Goal: Task Accomplishment & Management: Complete application form

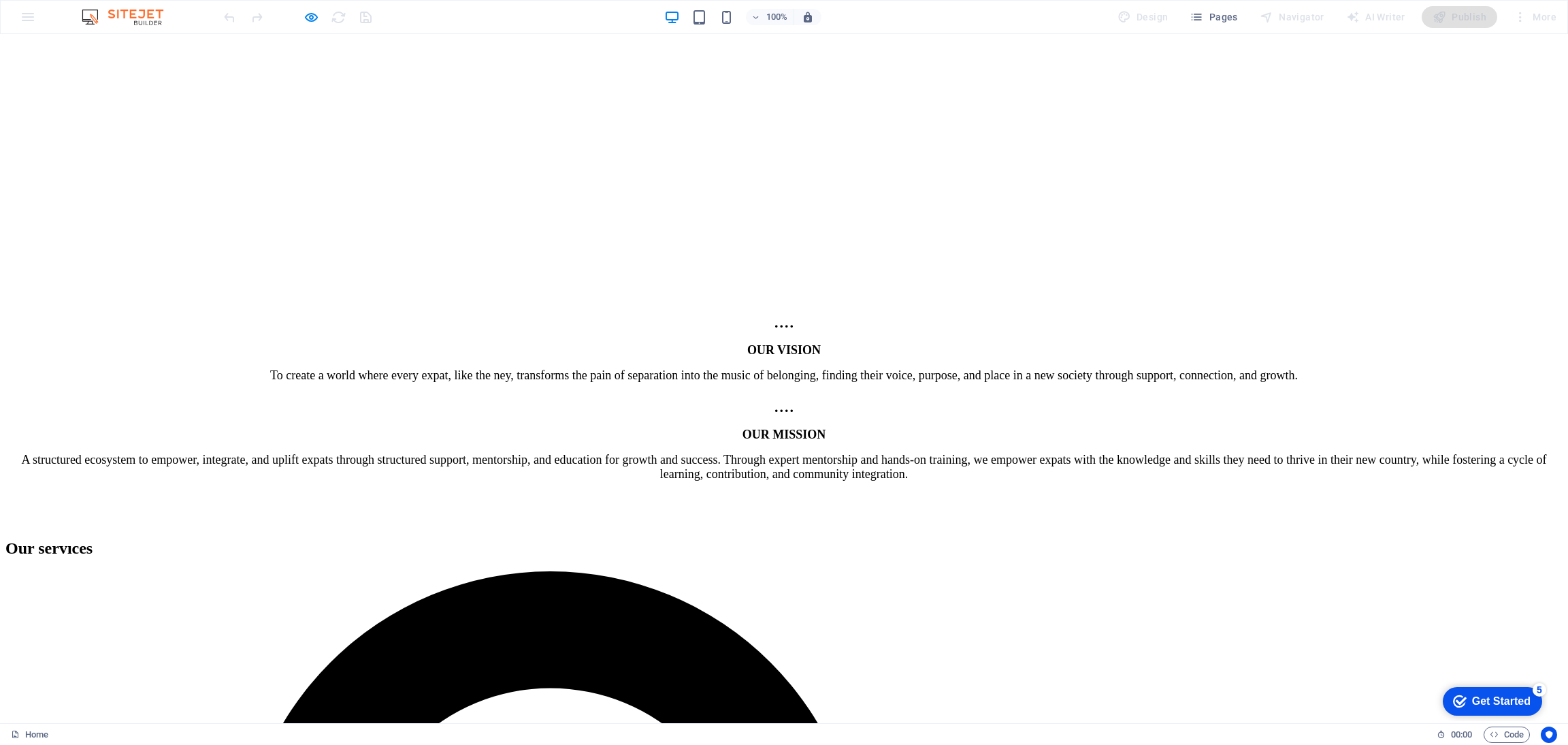
scroll to position [2413, 0]
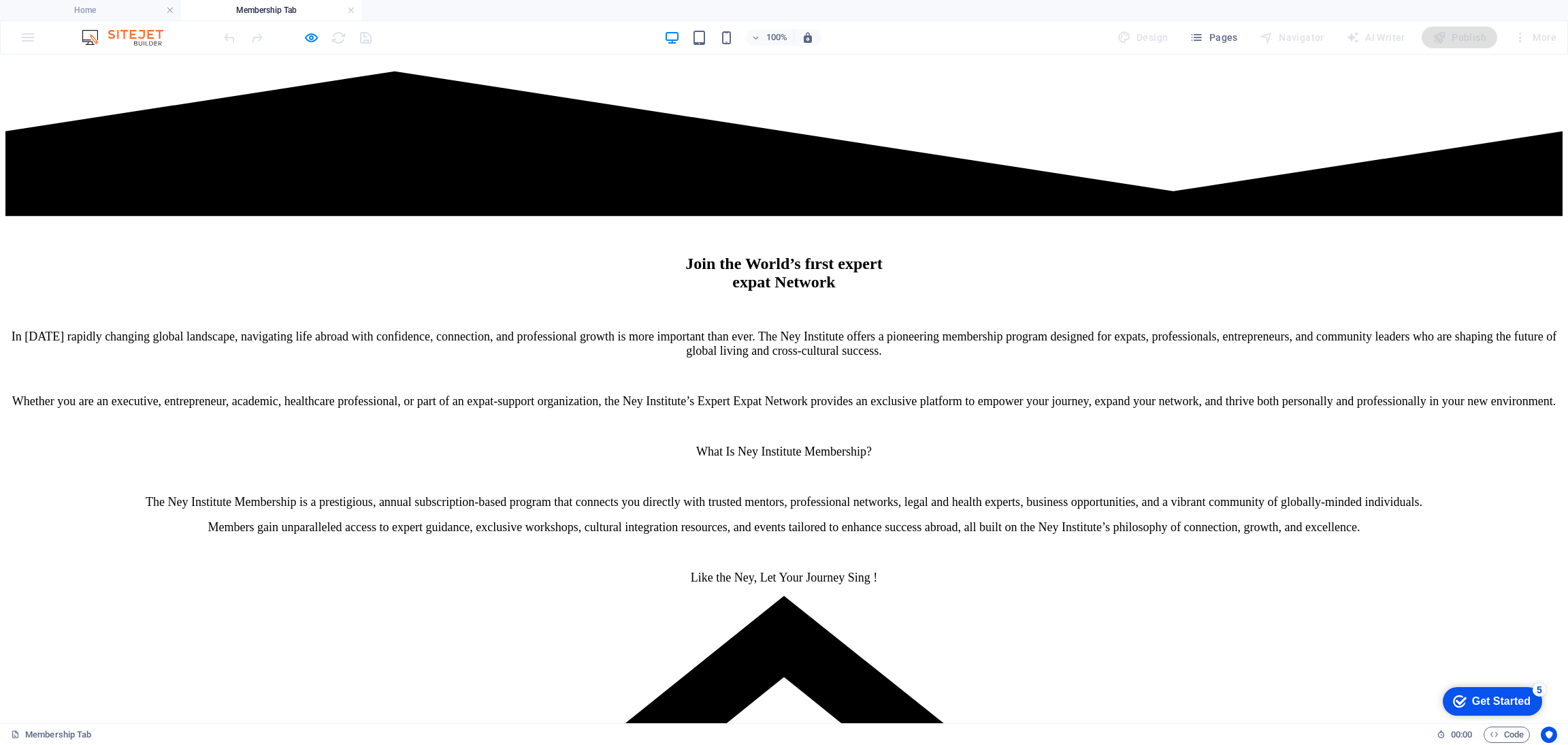
scroll to position [822, 0]
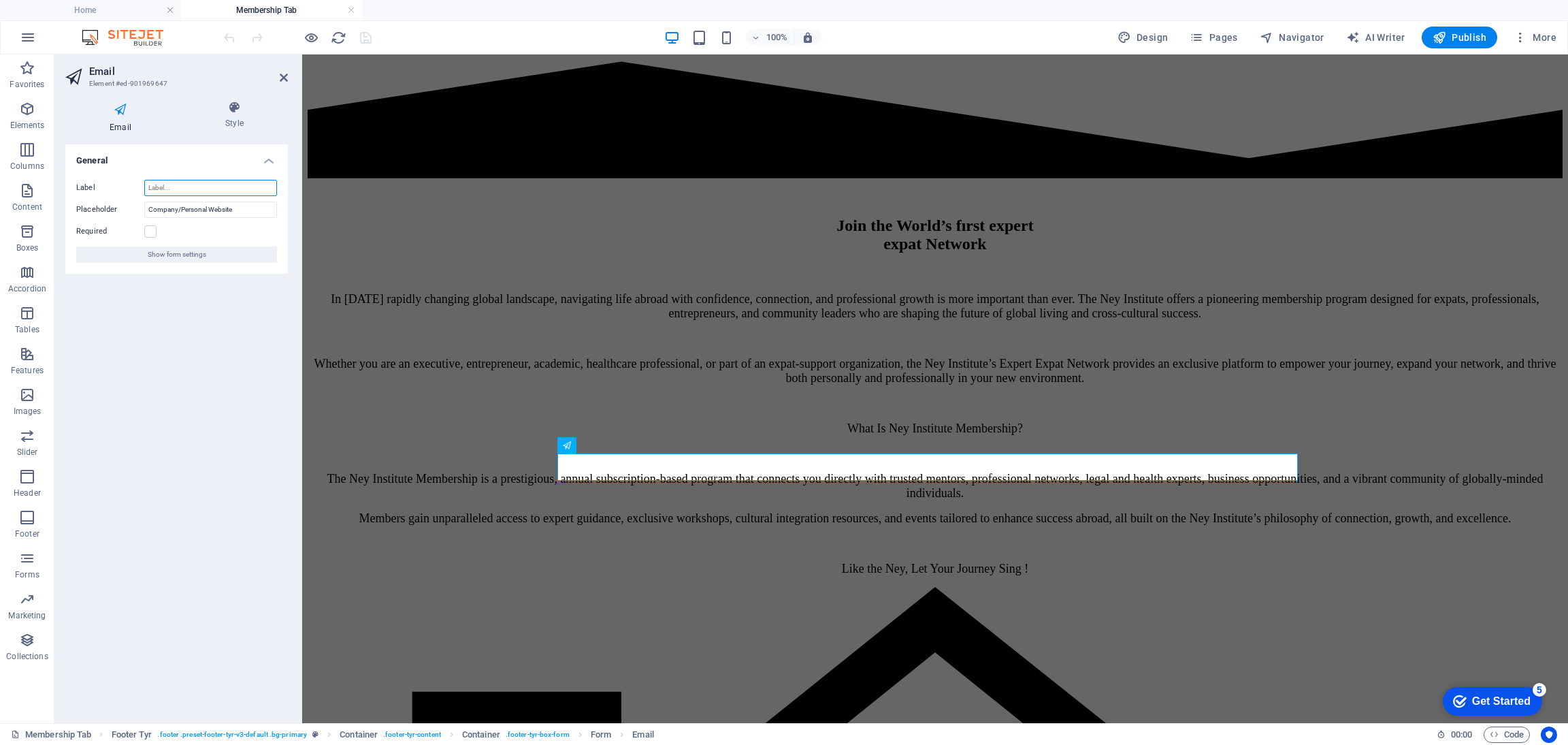
click at [239, 180] on input "Label" at bounding box center [211, 188] width 133 height 16
click at [188, 162] on h4 "General" at bounding box center [176, 157] width 222 height 24
click at [188, 162] on h4 "General" at bounding box center [176, 160] width 222 height 33
click at [197, 204] on input "Company/Personal Website" at bounding box center [211, 209] width 133 height 16
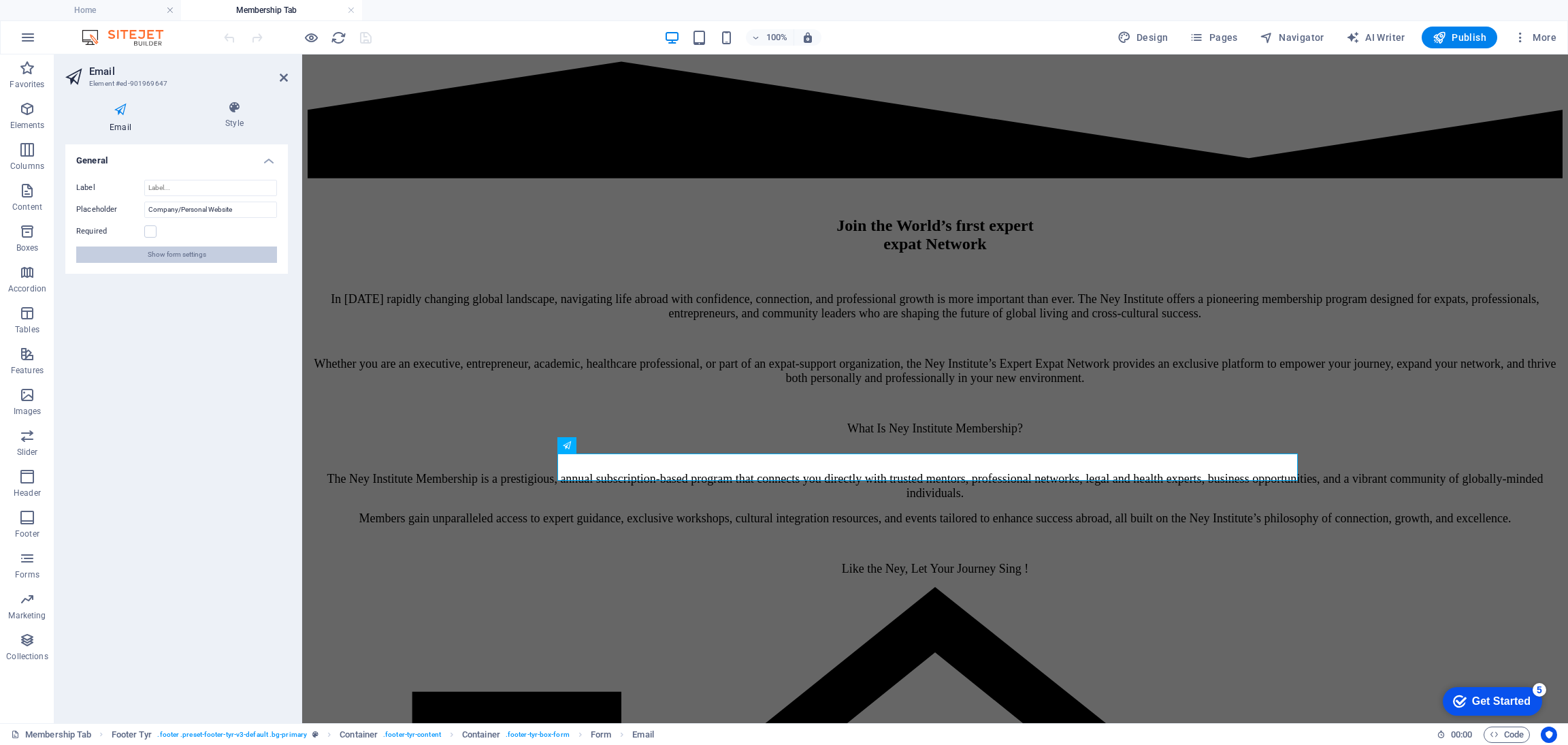
click at [183, 250] on span "Show form settings" at bounding box center [176, 254] width 58 height 16
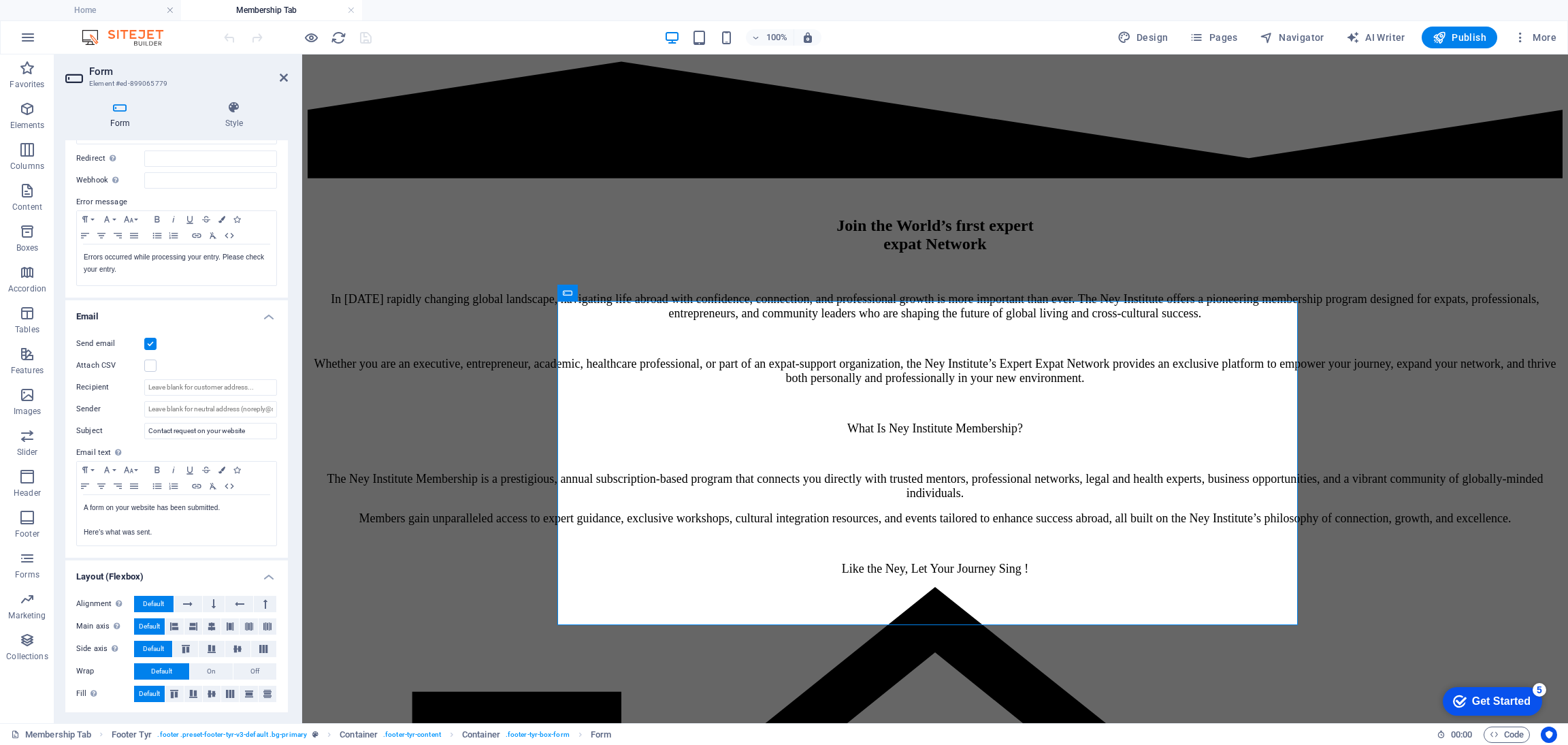
scroll to position [190, 0]
click at [174, 627] on icon at bounding box center [173, 625] width 8 height 16
click at [195, 627] on icon at bounding box center [193, 625] width 8 height 16
click at [213, 627] on icon at bounding box center [211, 625] width 8 height 16
click at [145, 621] on span "Default" at bounding box center [149, 625] width 21 height 16
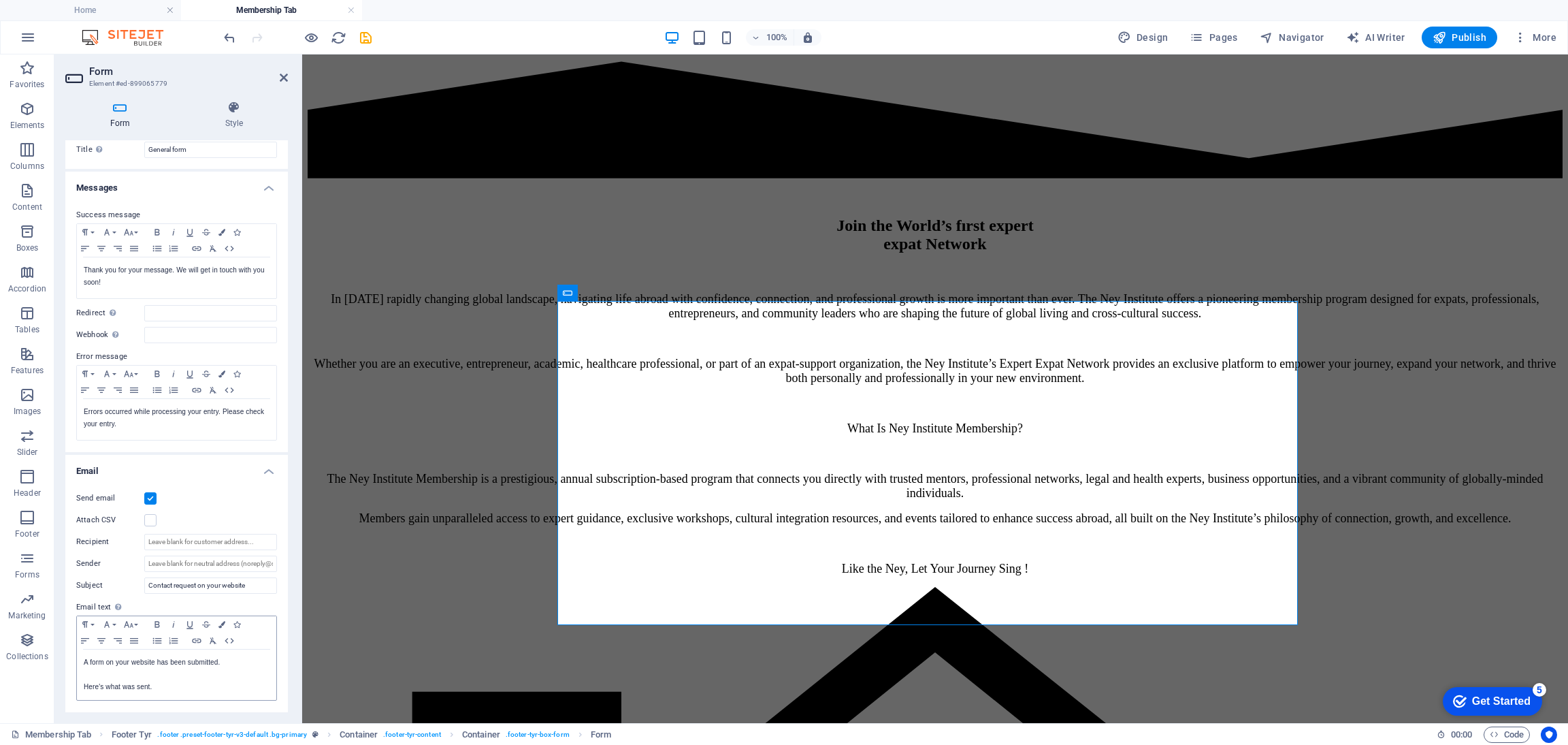
scroll to position [0, 0]
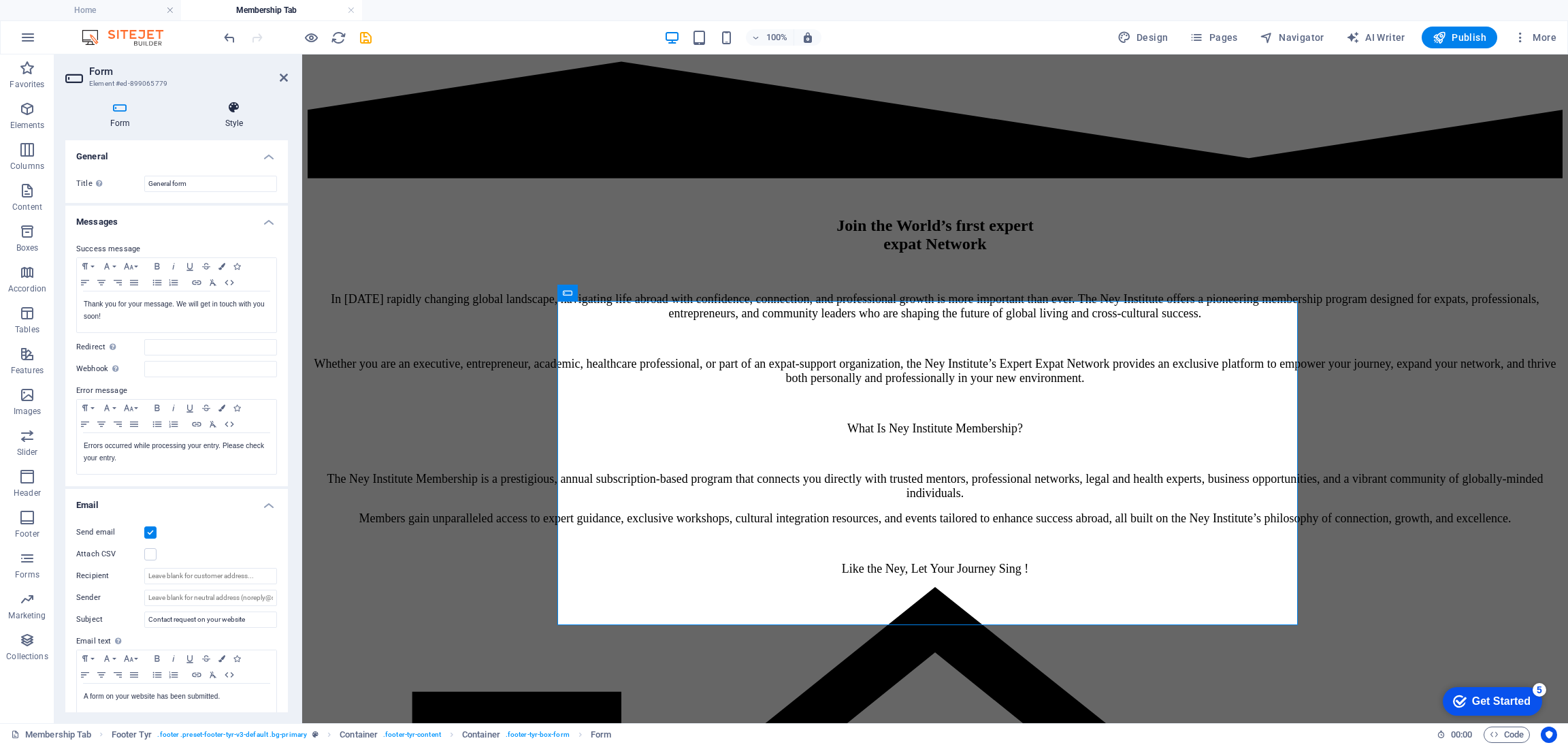
click at [238, 118] on h4 "Style" at bounding box center [234, 114] width 108 height 28
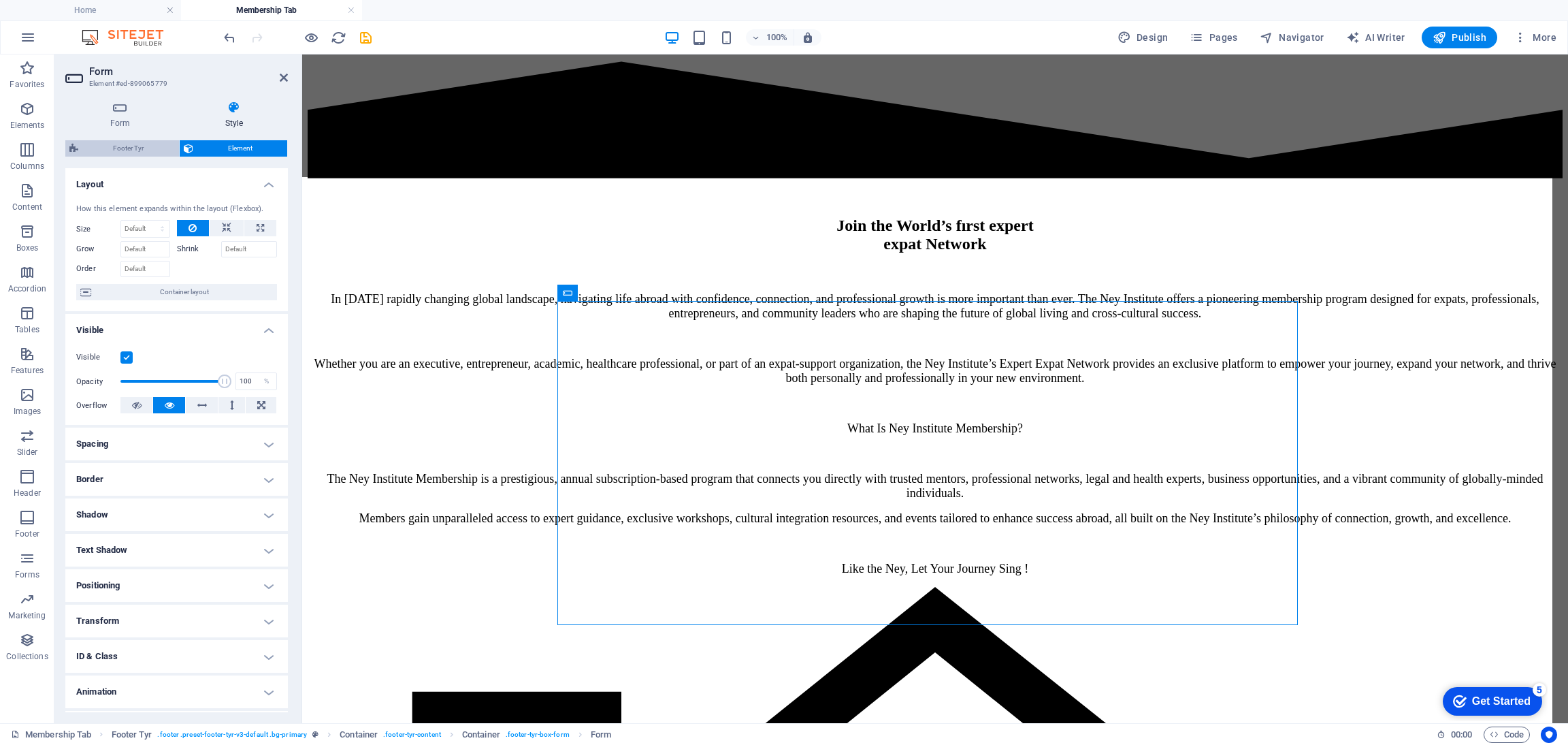
click at [128, 143] on span "Footer Tyr" at bounding box center [128, 148] width 93 height 16
select select "rem"
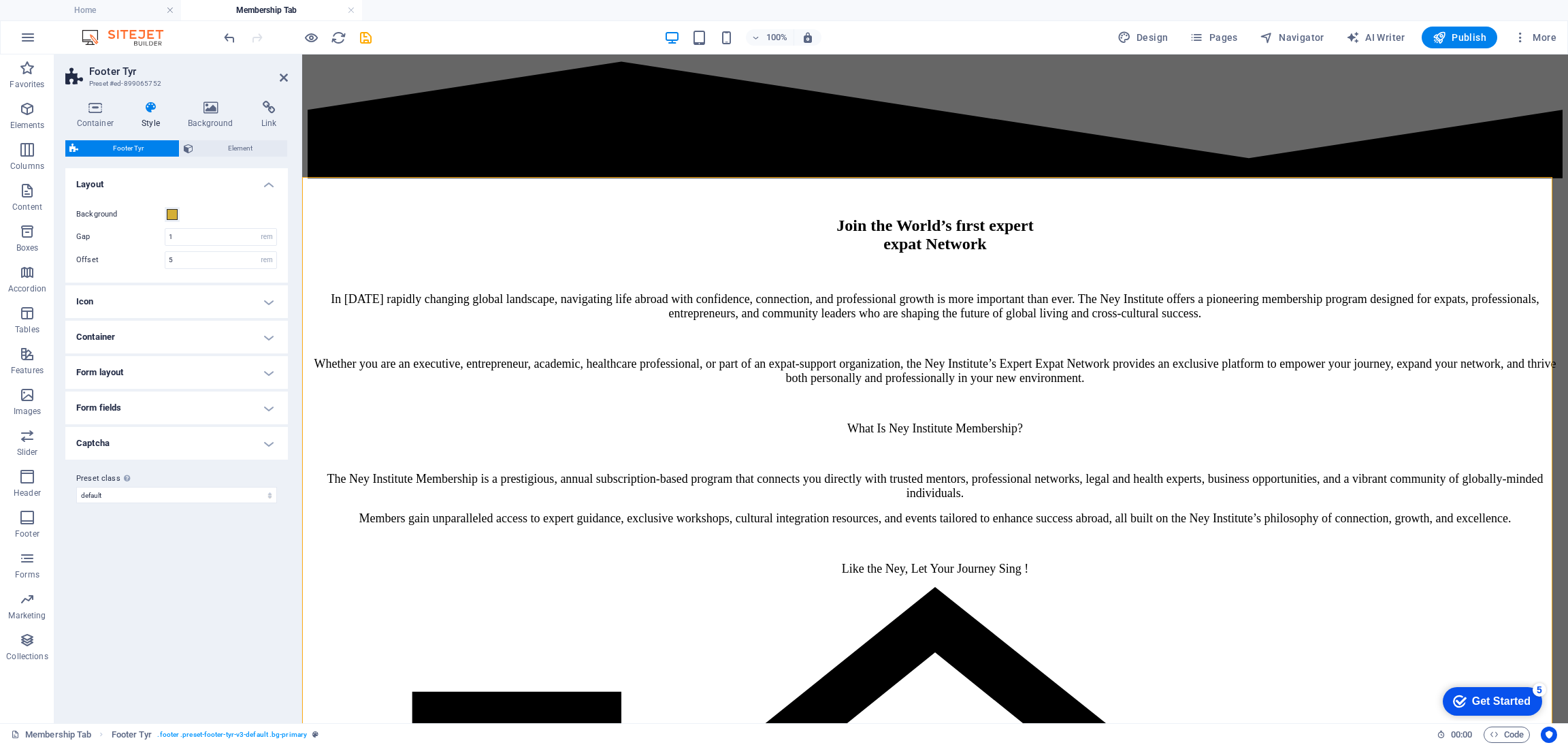
click at [152, 333] on h4 "Container" at bounding box center [176, 337] width 222 height 33
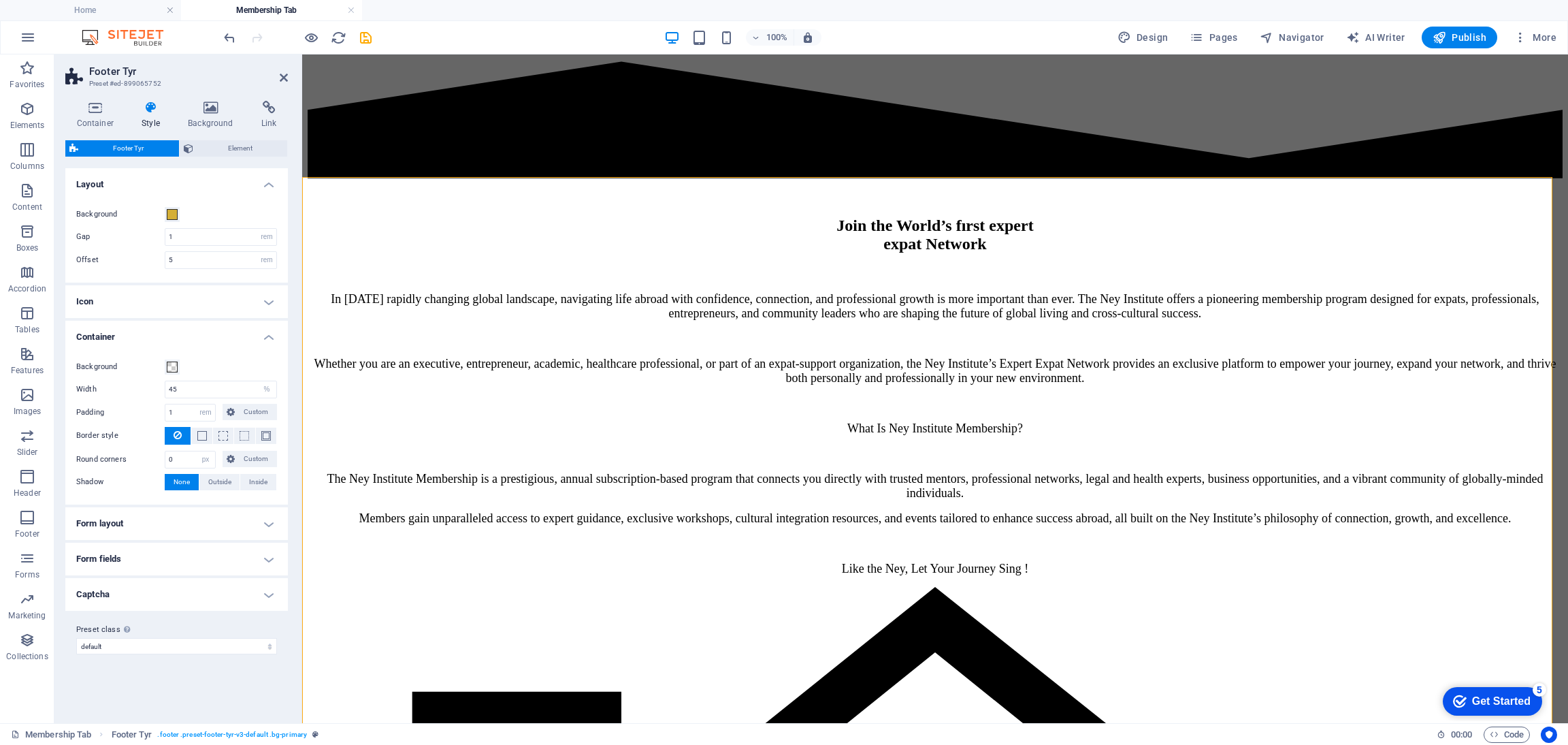
click at [152, 333] on h4 "Container" at bounding box center [176, 333] width 222 height 24
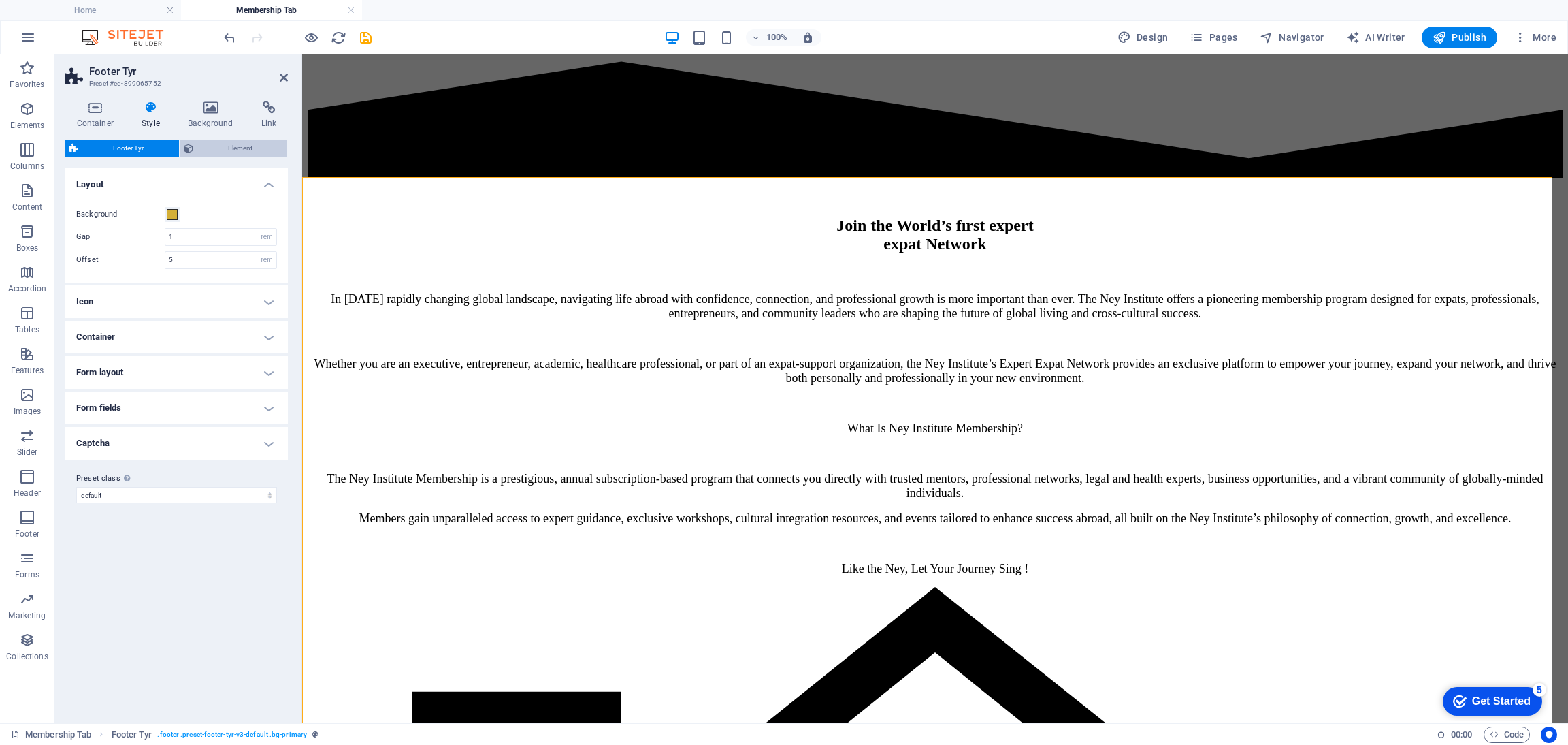
click at [236, 144] on span "Element" at bounding box center [240, 148] width 86 height 16
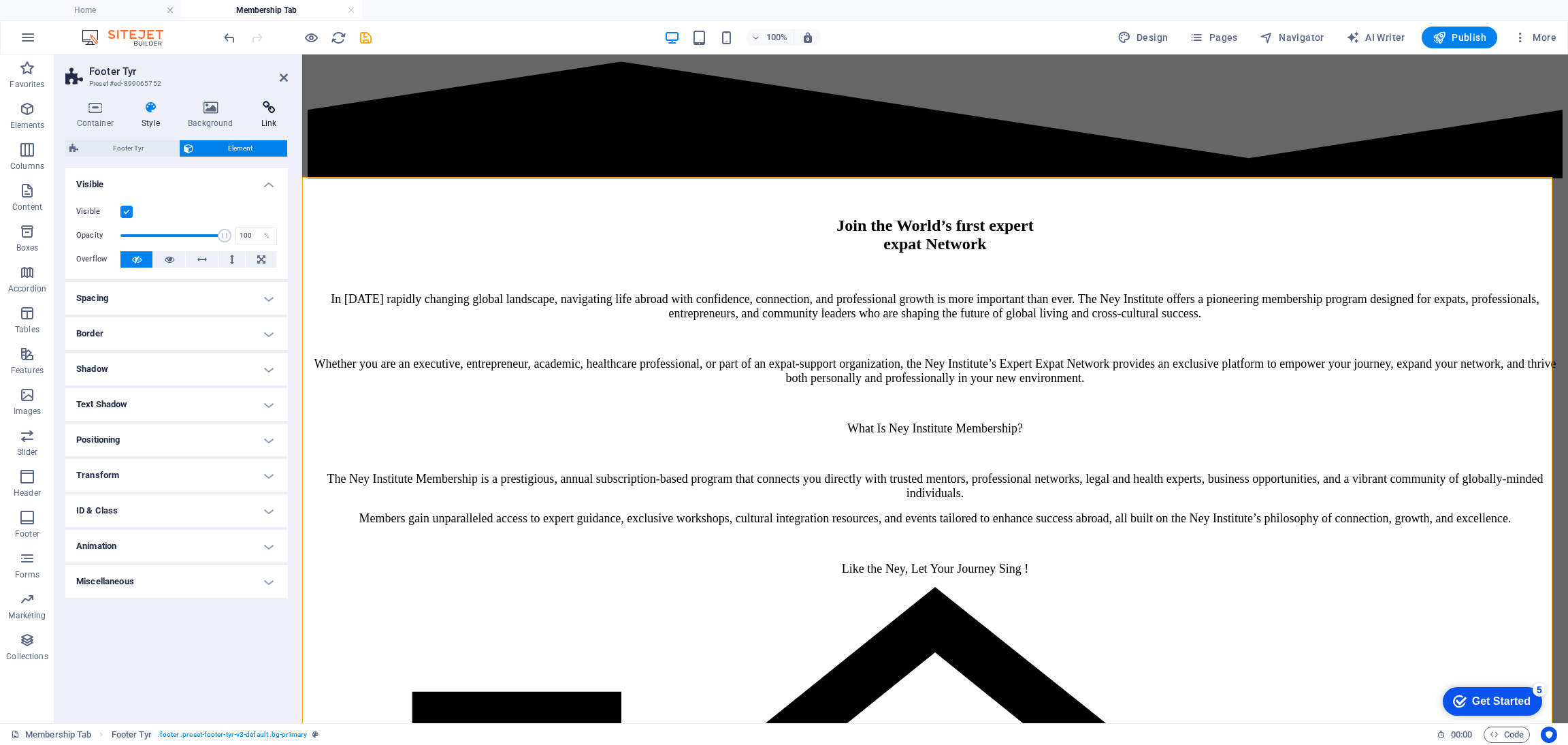
click at [266, 115] on h4 "Link" at bounding box center [268, 114] width 38 height 28
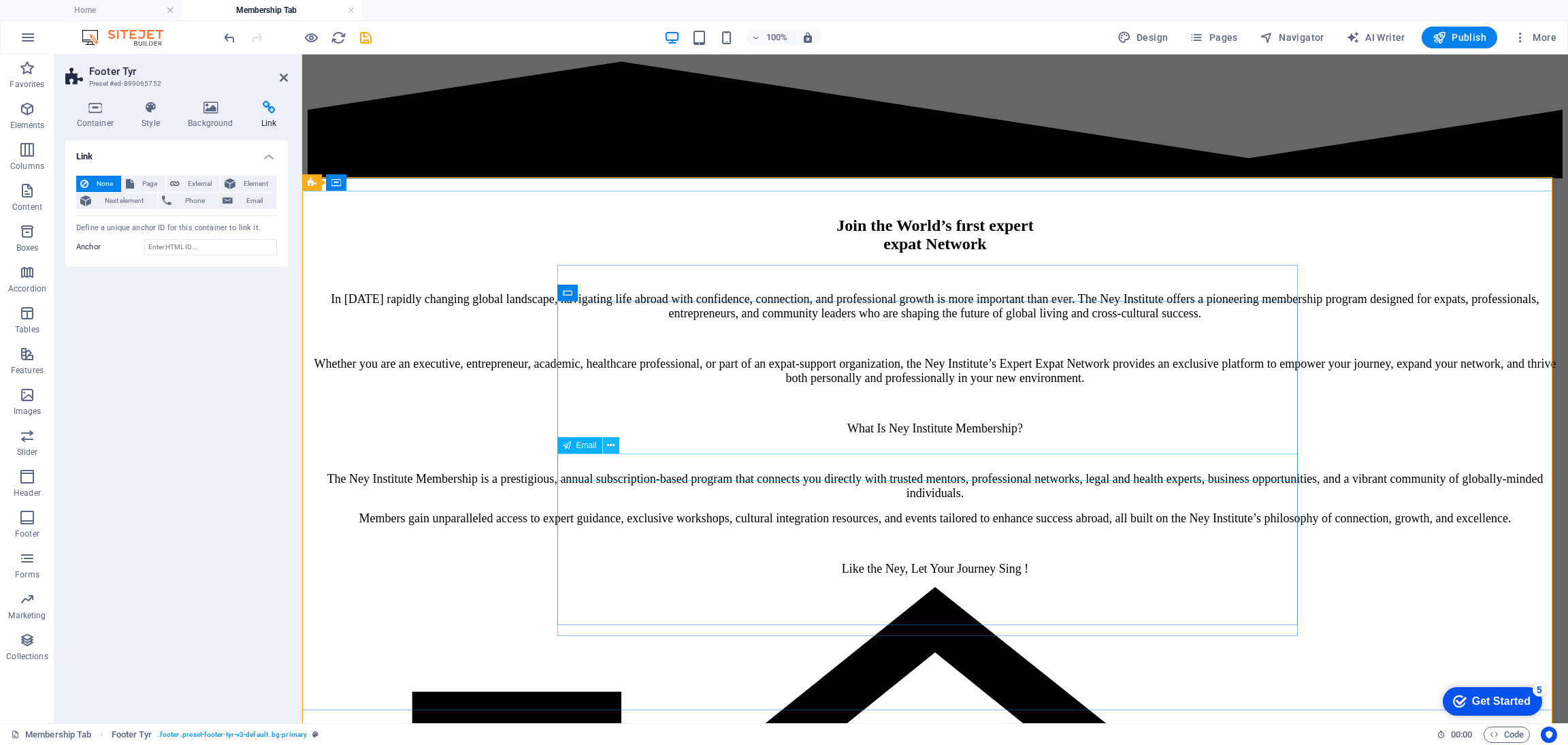
click at [610, 446] on icon at bounding box center [611, 445] width 8 height 14
click at [584, 333] on span "Input" at bounding box center [586, 330] width 19 height 8
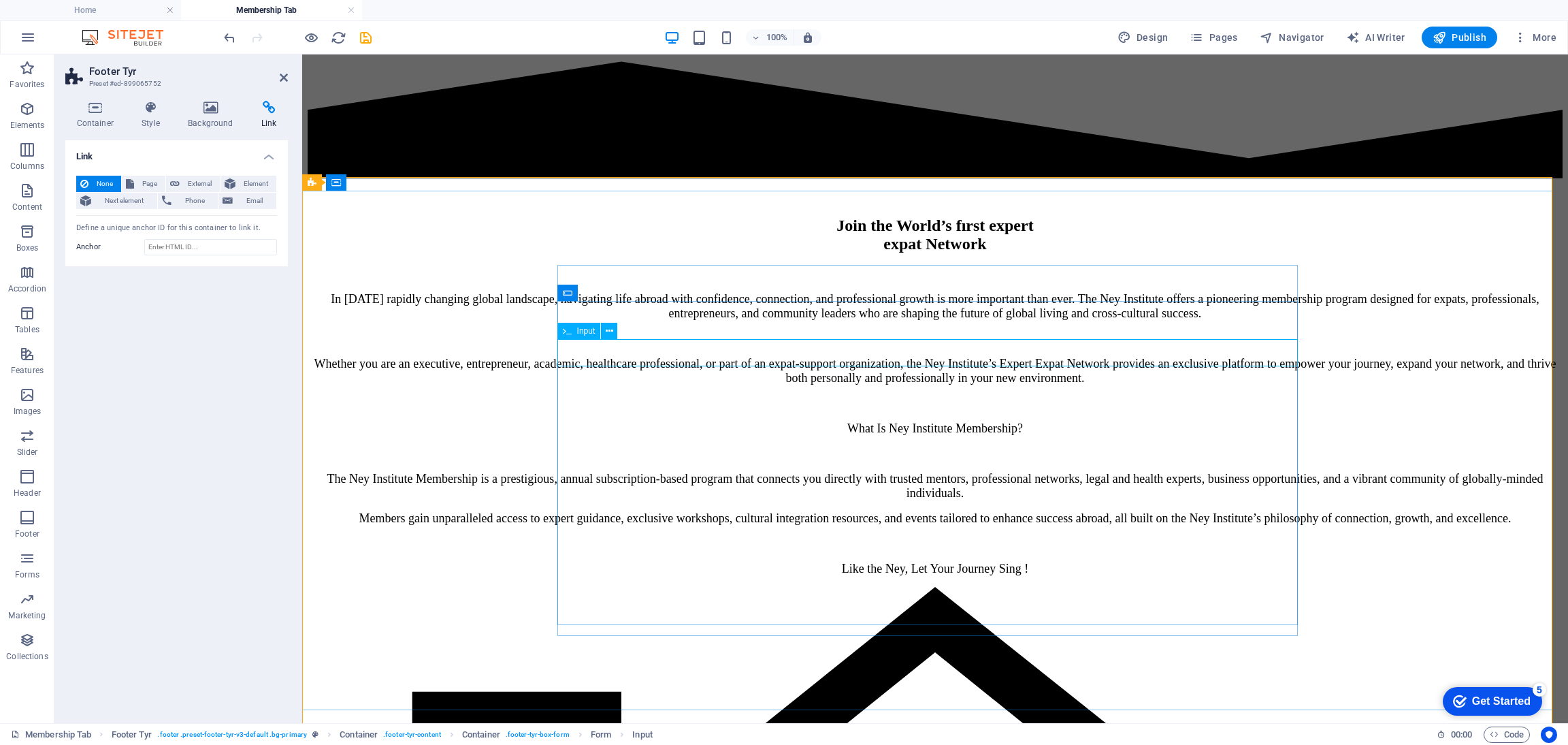
click at [584, 333] on span "Input" at bounding box center [586, 330] width 19 height 8
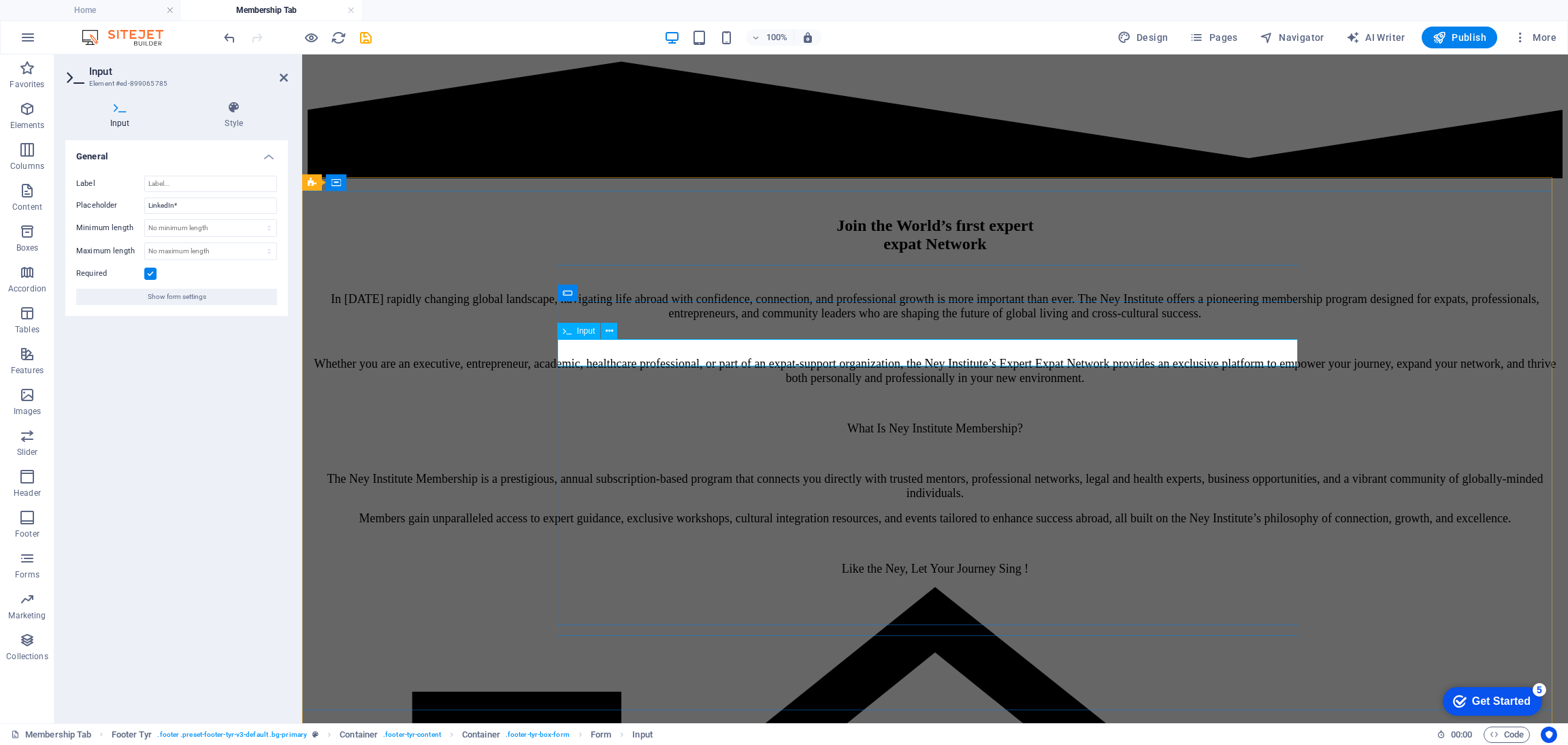
click at [584, 333] on span "Input" at bounding box center [586, 330] width 19 height 8
click at [582, 329] on span "Input" at bounding box center [586, 330] width 19 height 8
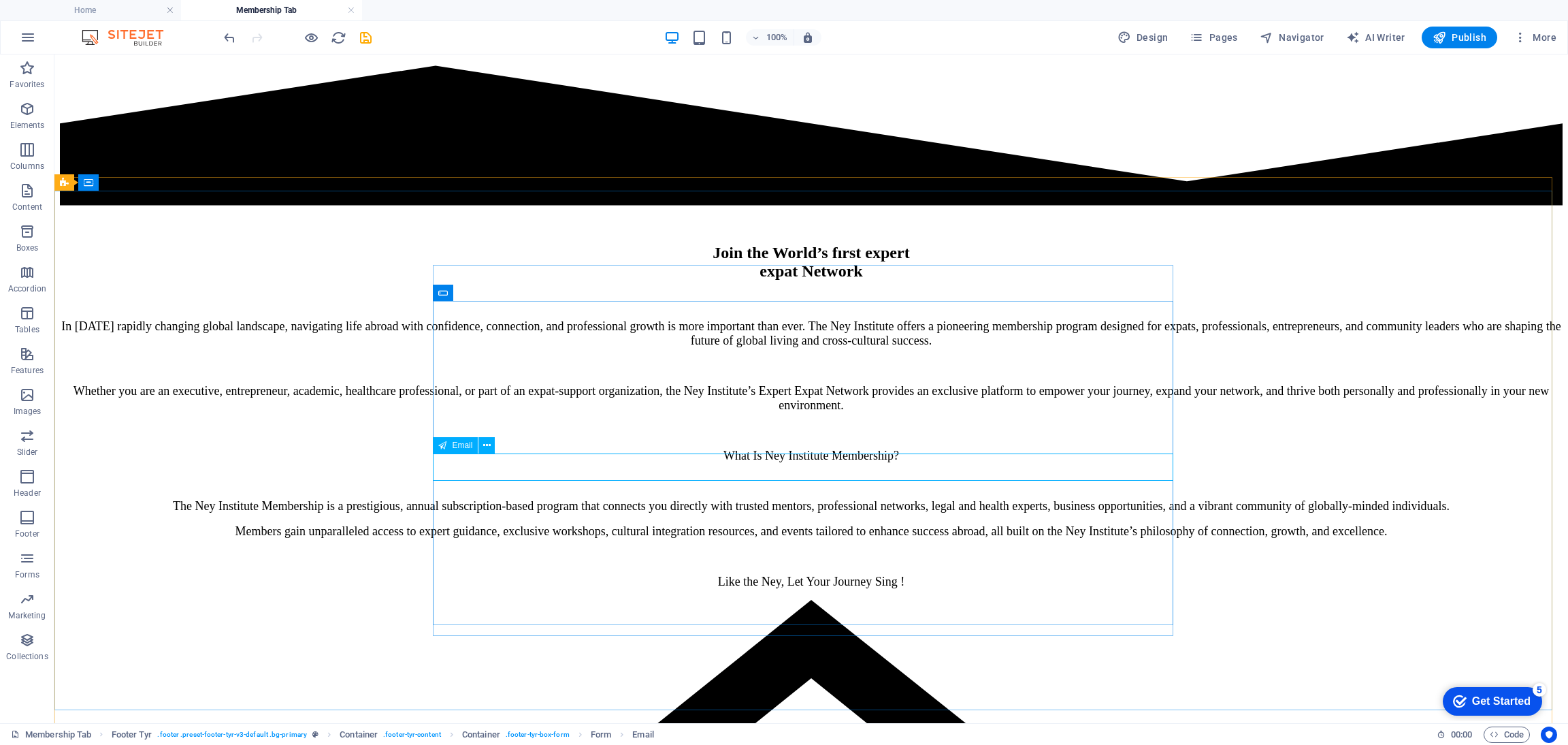
click at [465, 443] on span "Email" at bounding box center [462, 445] width 21 height 8
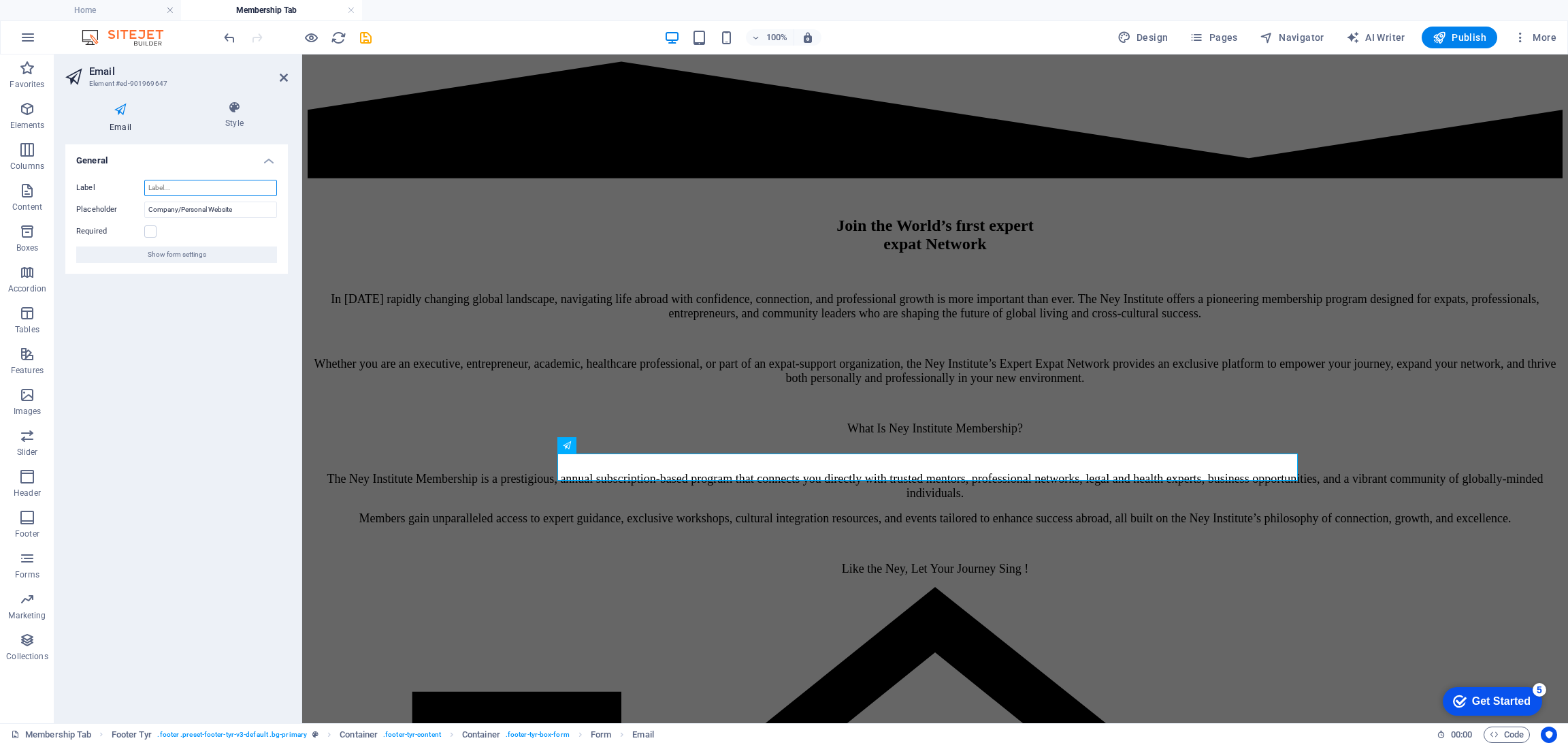
drag, startPoint x: 214, startPoint y: 185, endPoint x: 165, endPoint y: 99, distance: 99.0
click at [165, 99] on div "Email Style General Label Placeholder Company/Personal Website Required Show fo…" at bounding box center [176, 406] width 245 height 633
click at [611, 369] on icon at bounding box center [610, 369] width 8 height 14
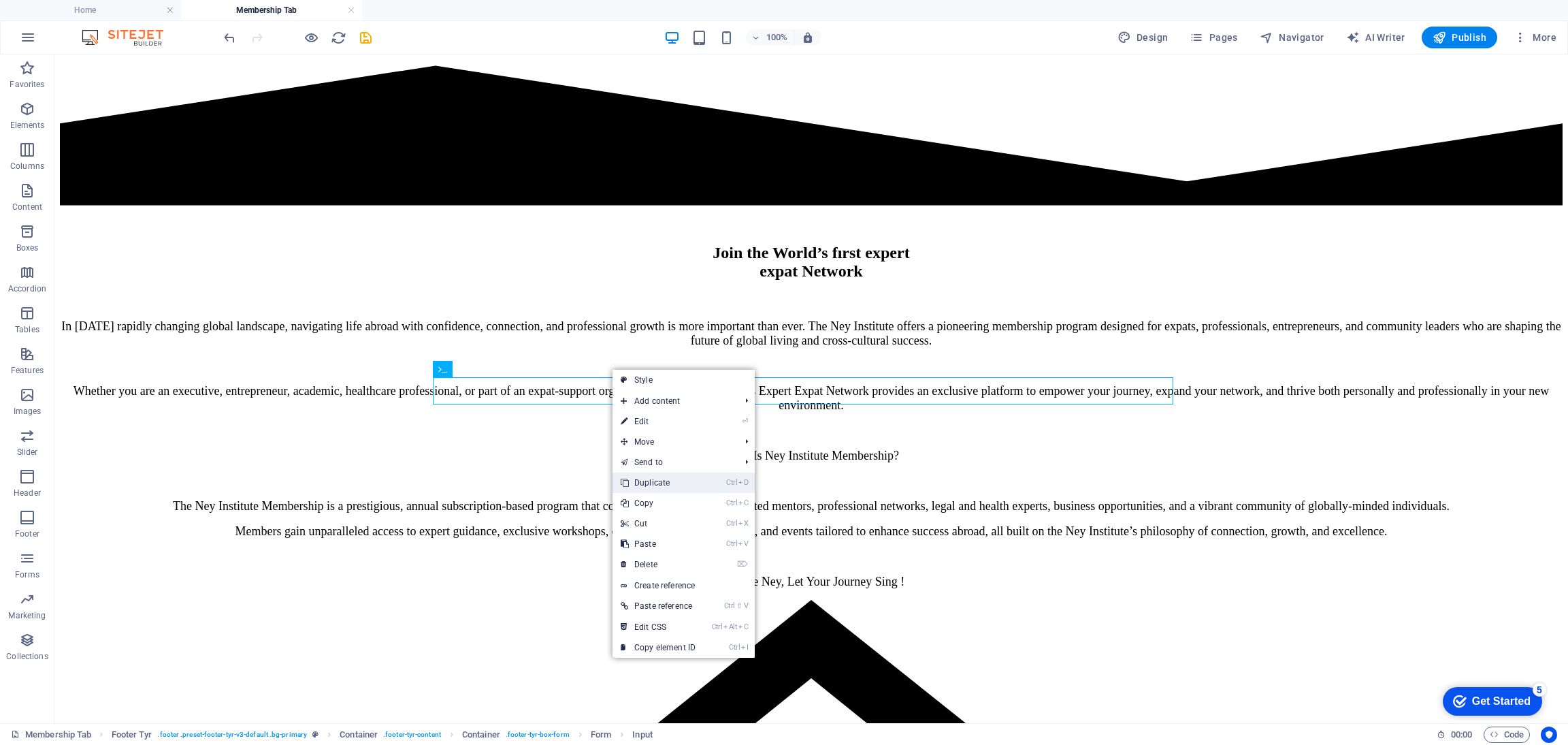
click at [660, 482] on link "Ctrl D Duplicate" at bounding box center [657, 483] width 91 height 21
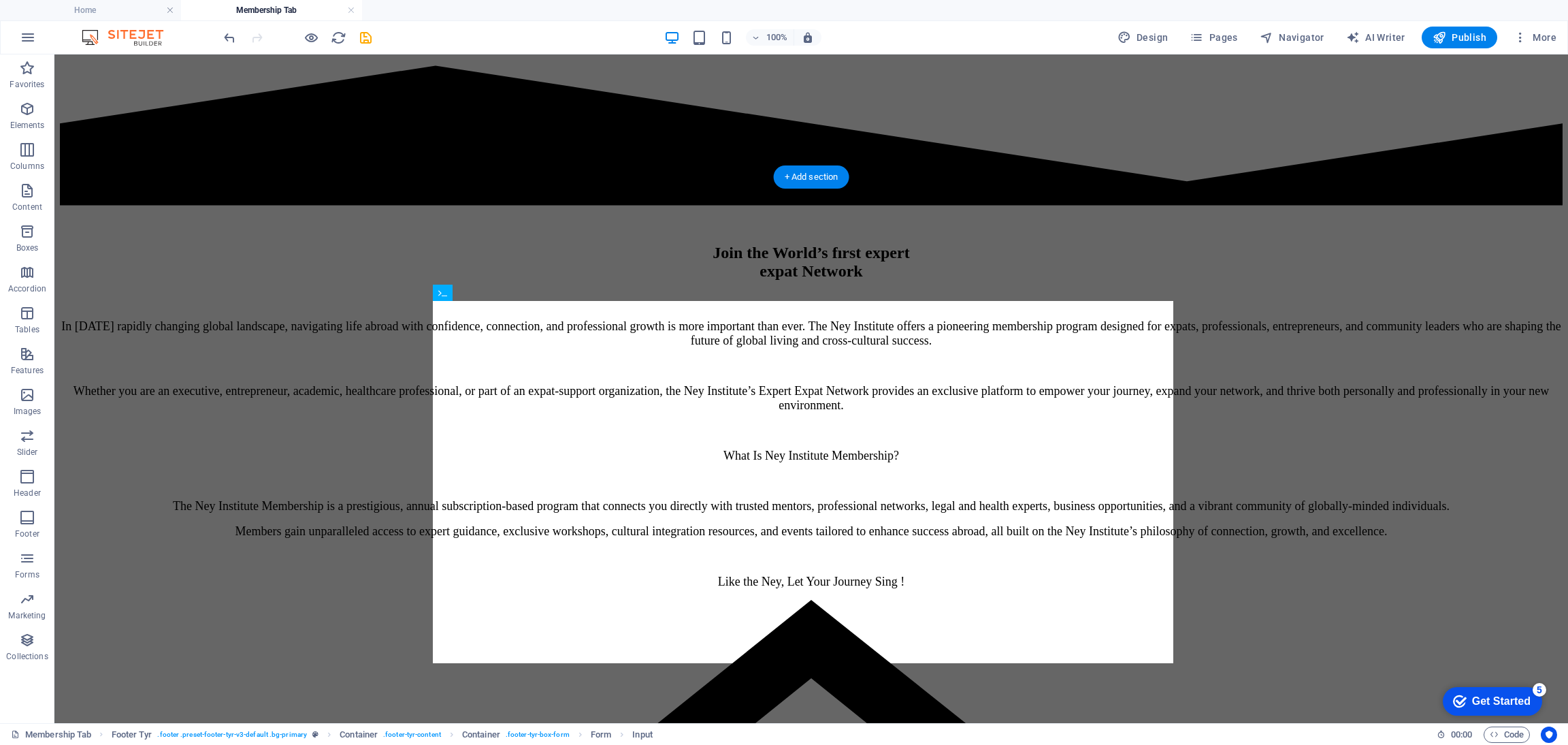
drag, startPoint x: 507, startPoint y: 463, endPoint x: 455, endPoint y: 498, distance: 62.7
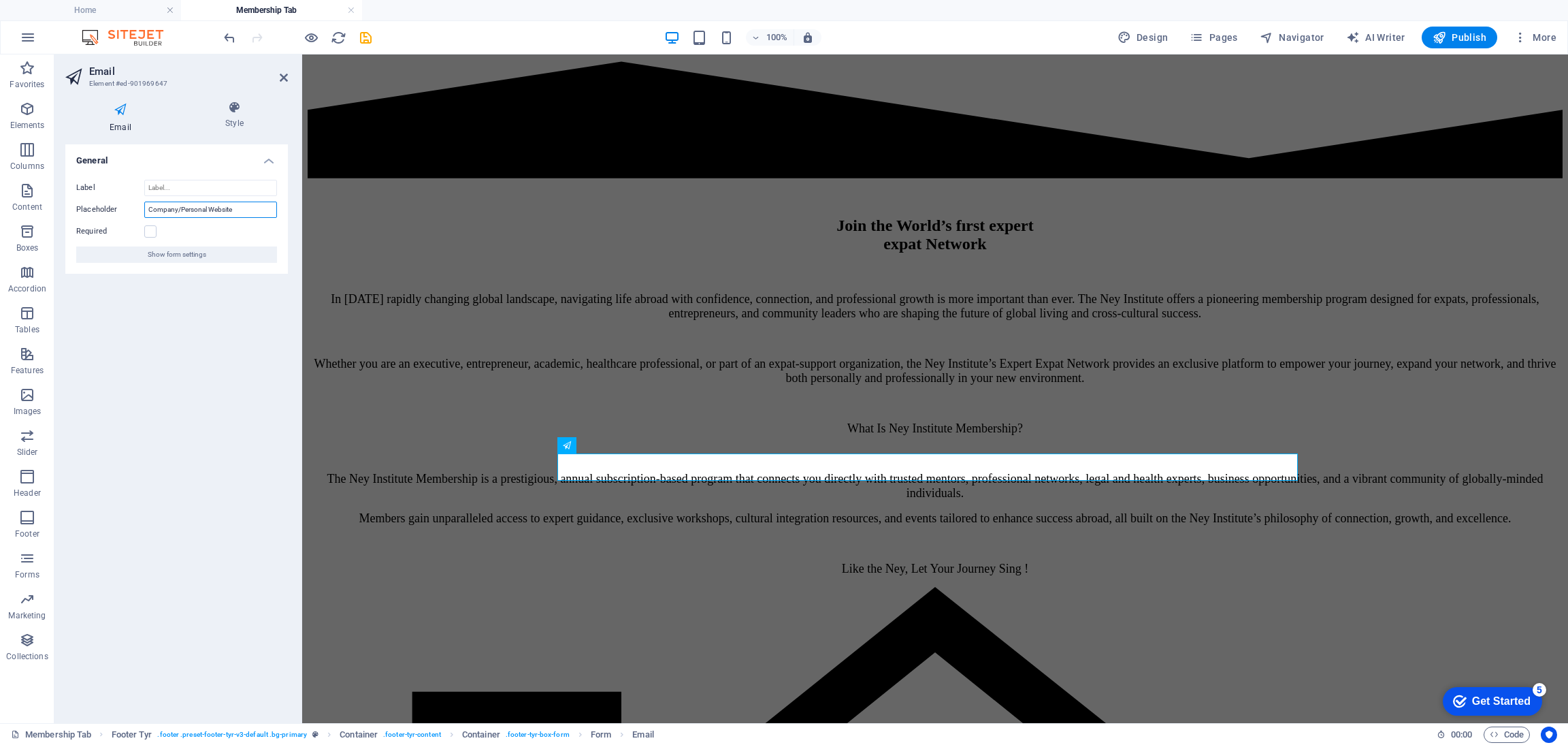
click at [240, 207] on input "Company/Personal Website" at bounding box center [211, 209] width 133 height 16
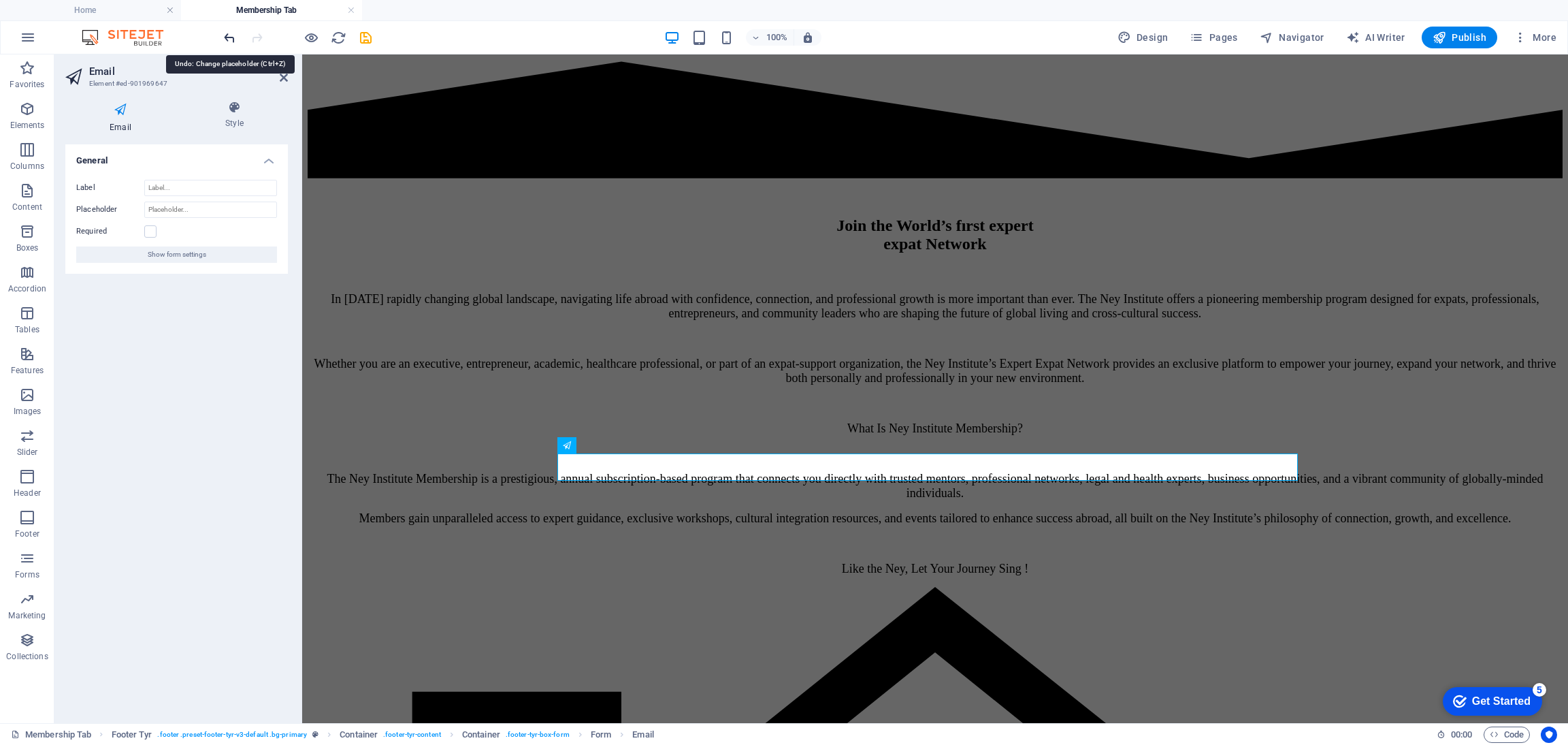
click at [0, 0] on icon "undo" at bounding box center [0, 0] width 0 height 0
type input "Company/Personal Website"
click at [209, 210] on input "Company/Personal Website" at bounding box center [211, 209] width 133 height 16
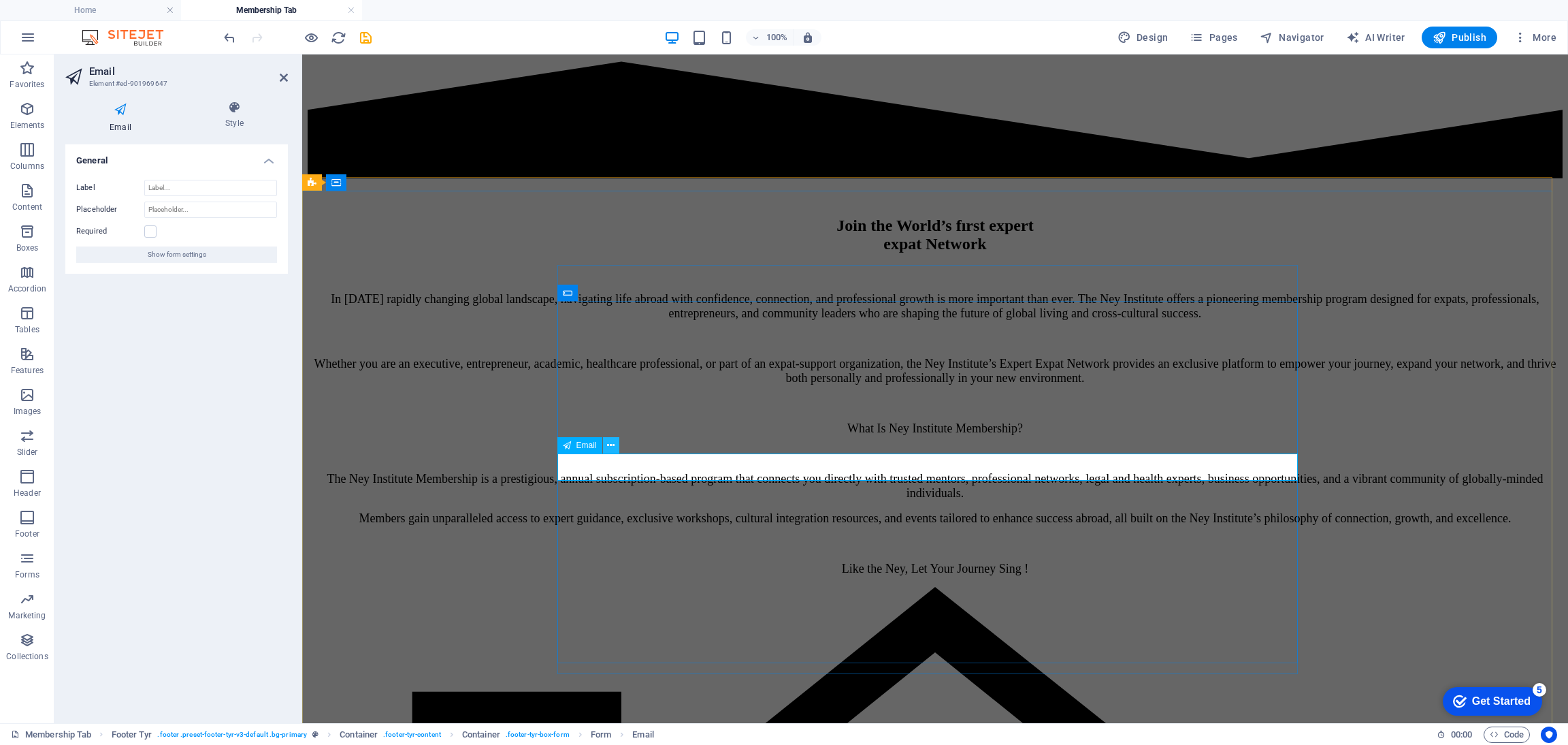
click at [610, 446] on icon at bounding box center [611, 445] width 8 height 14
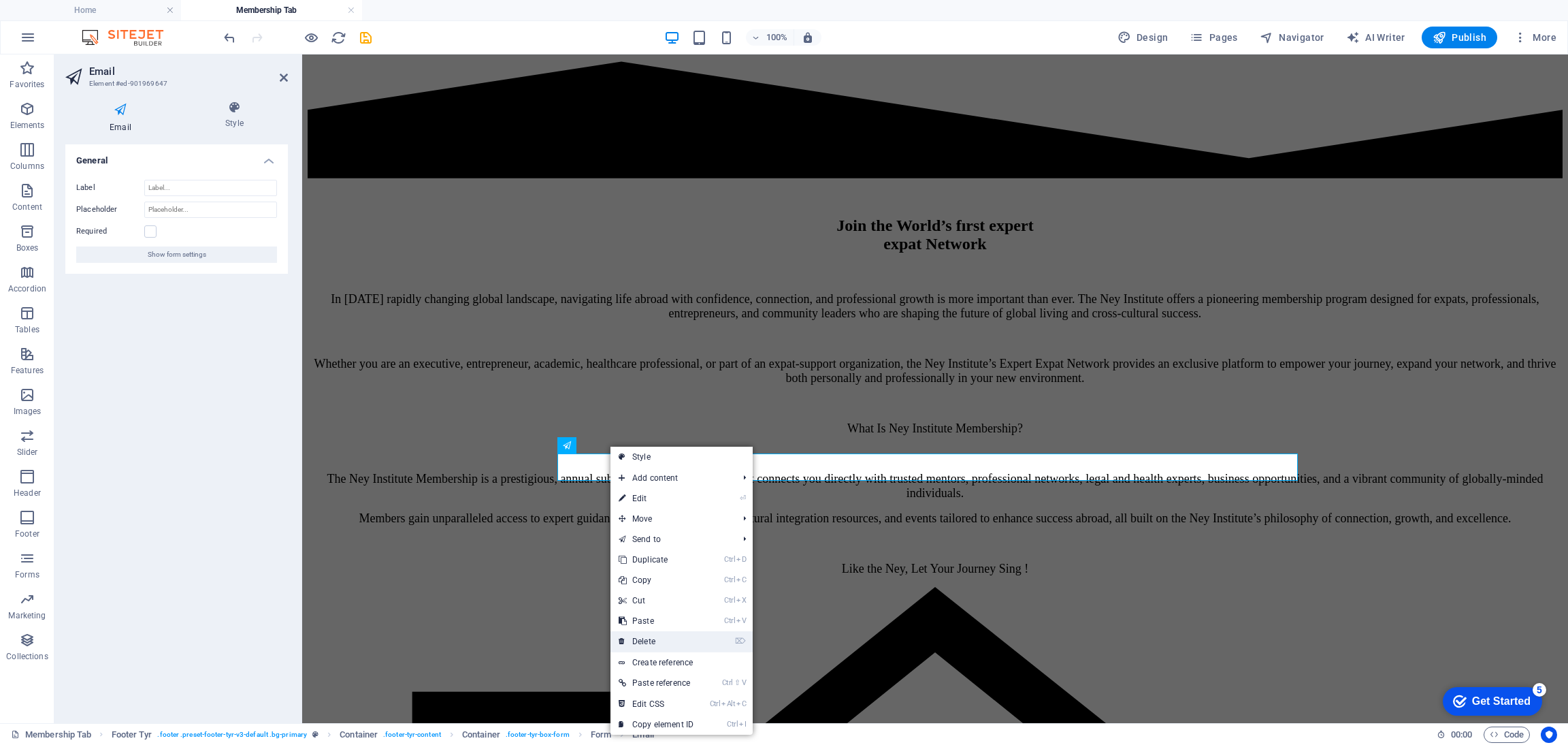
click at [671, 638] on link "⌦ Delete" at bounding box center [656, 642] width 91 height 21
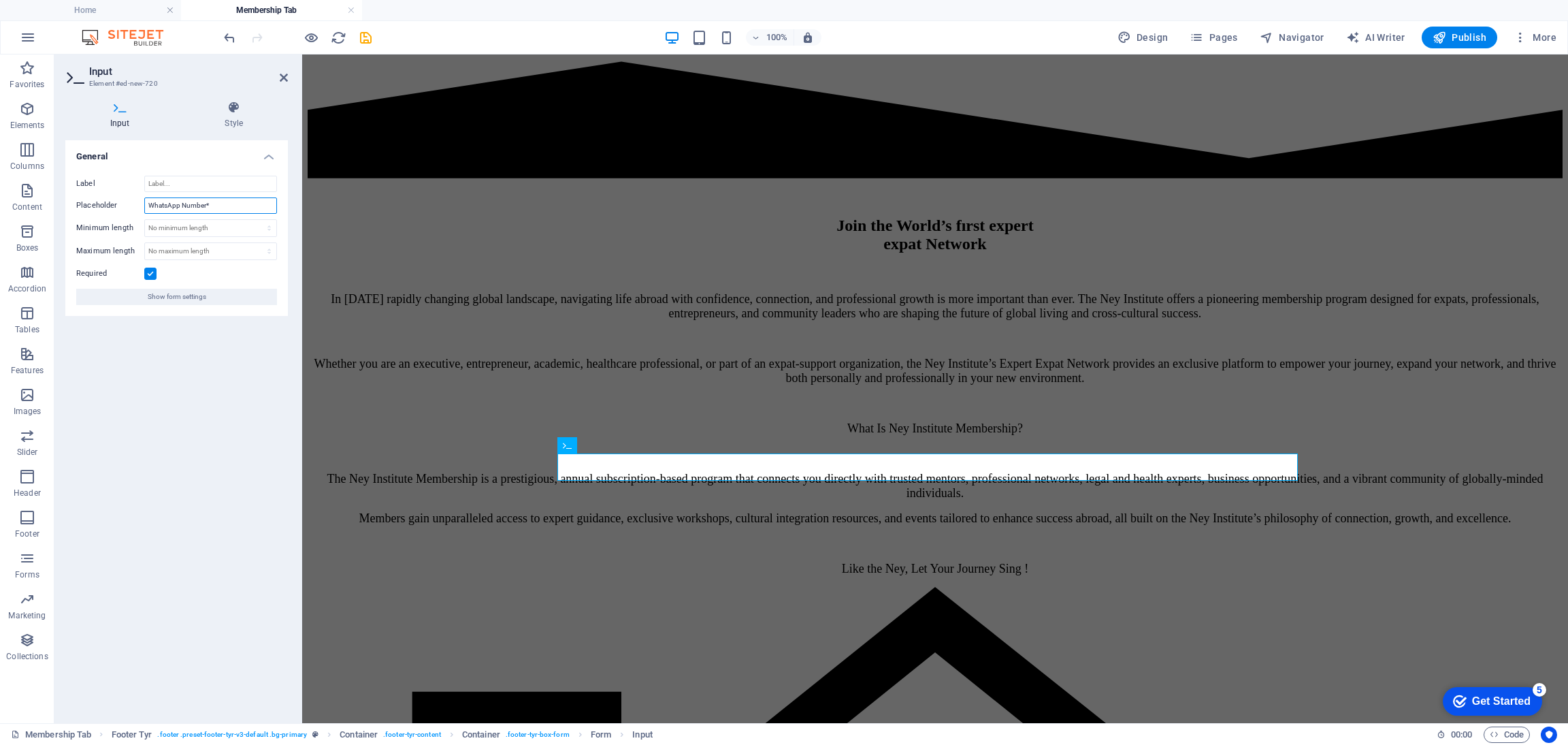
click at [204, 207] on input "WhatsApp Number*" at bounding box center [211, 205] width 133 height 16
paste input "Company/Personal Website"
type input "Company/Personal Website"
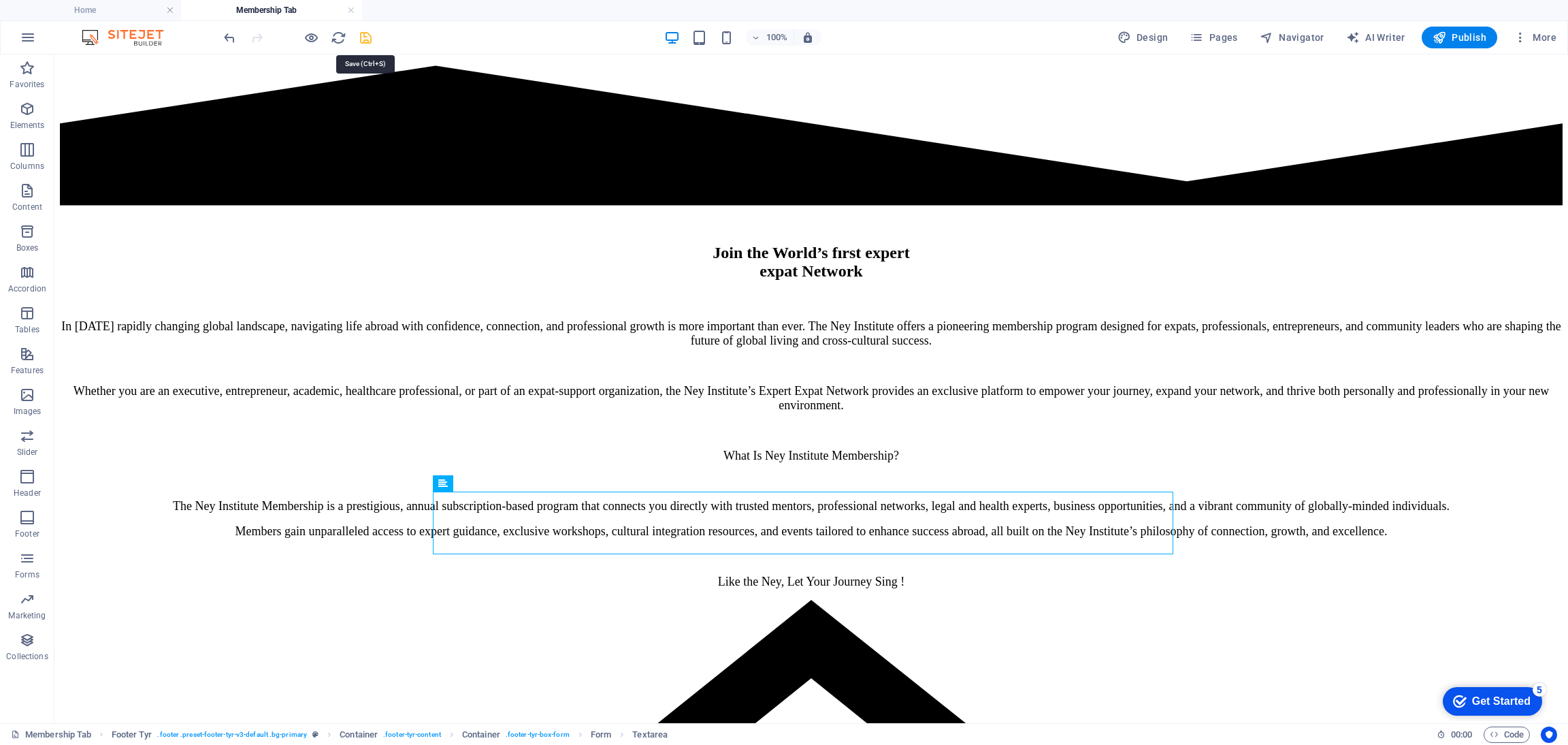
click at [0, 0] on icon "save" at bounding box center [0, 0] width 0 height 0
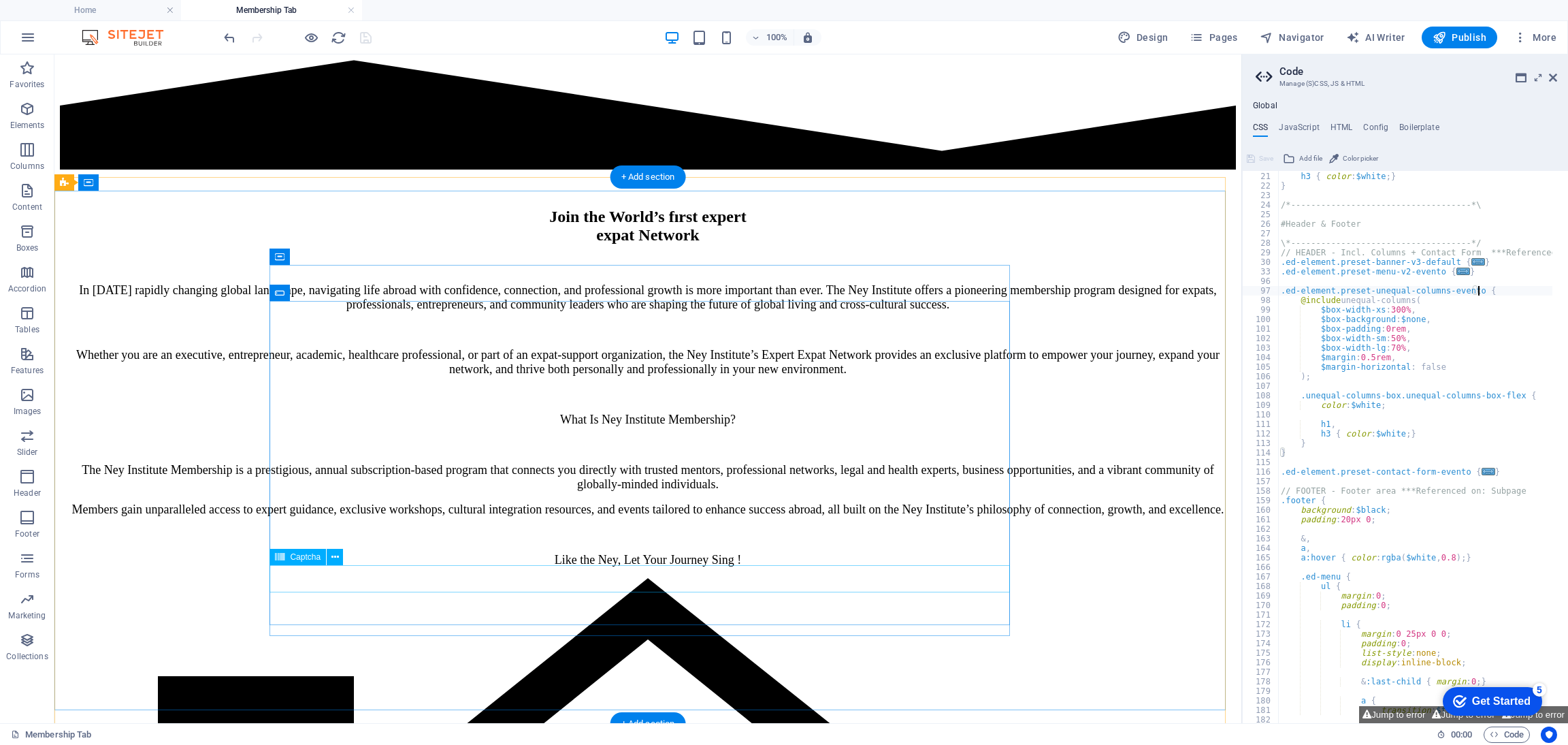
scroll to position [190, 0]
click at [1555, 78] on icon at bounding box center [1553, 78] width 8 height 11
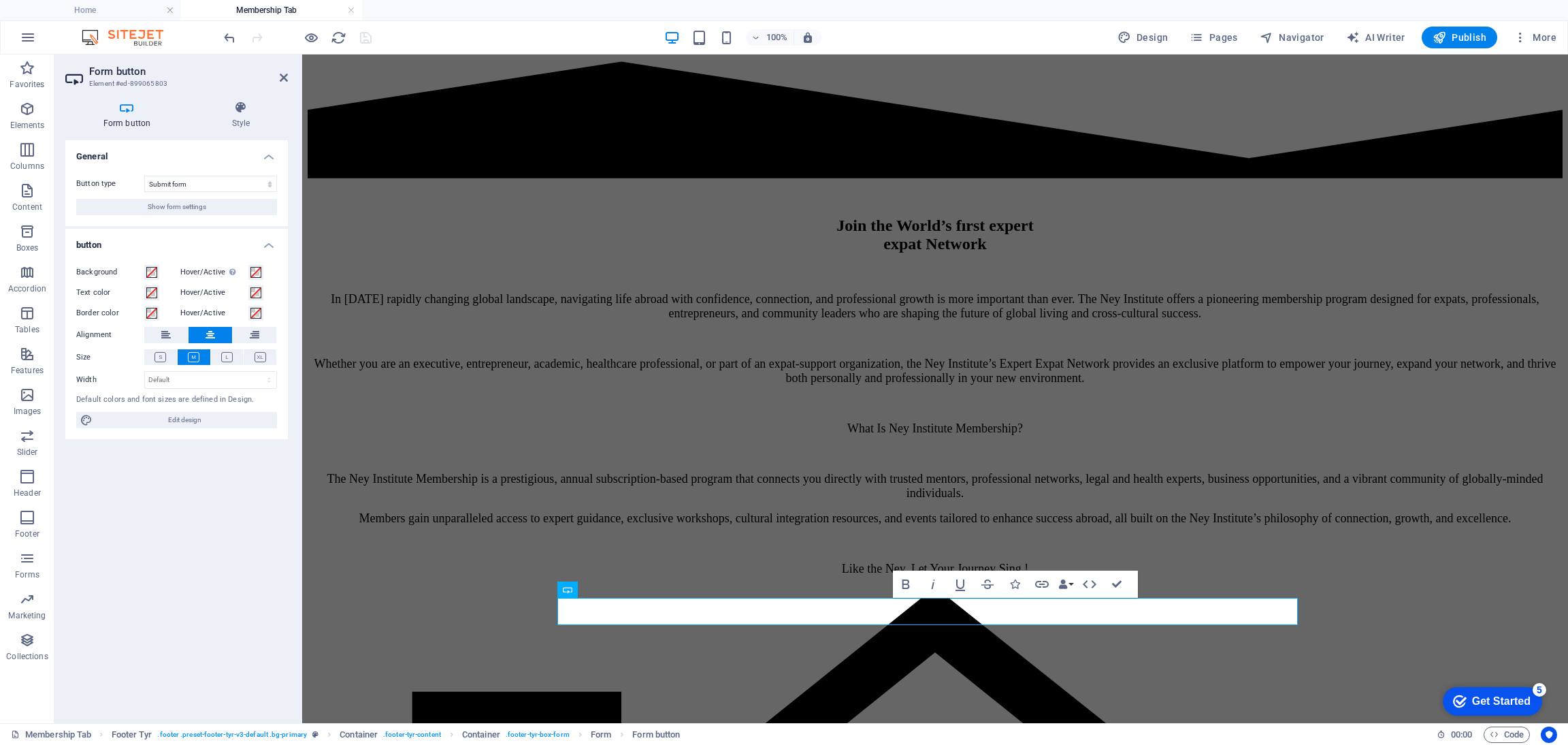
click at [133, 116] on h4 "Form button" at bounding box center [129, 114] width 128 height 28
click at [239, 114] on h4 "Style" at bounding box center [241, 114] width 94 height 28
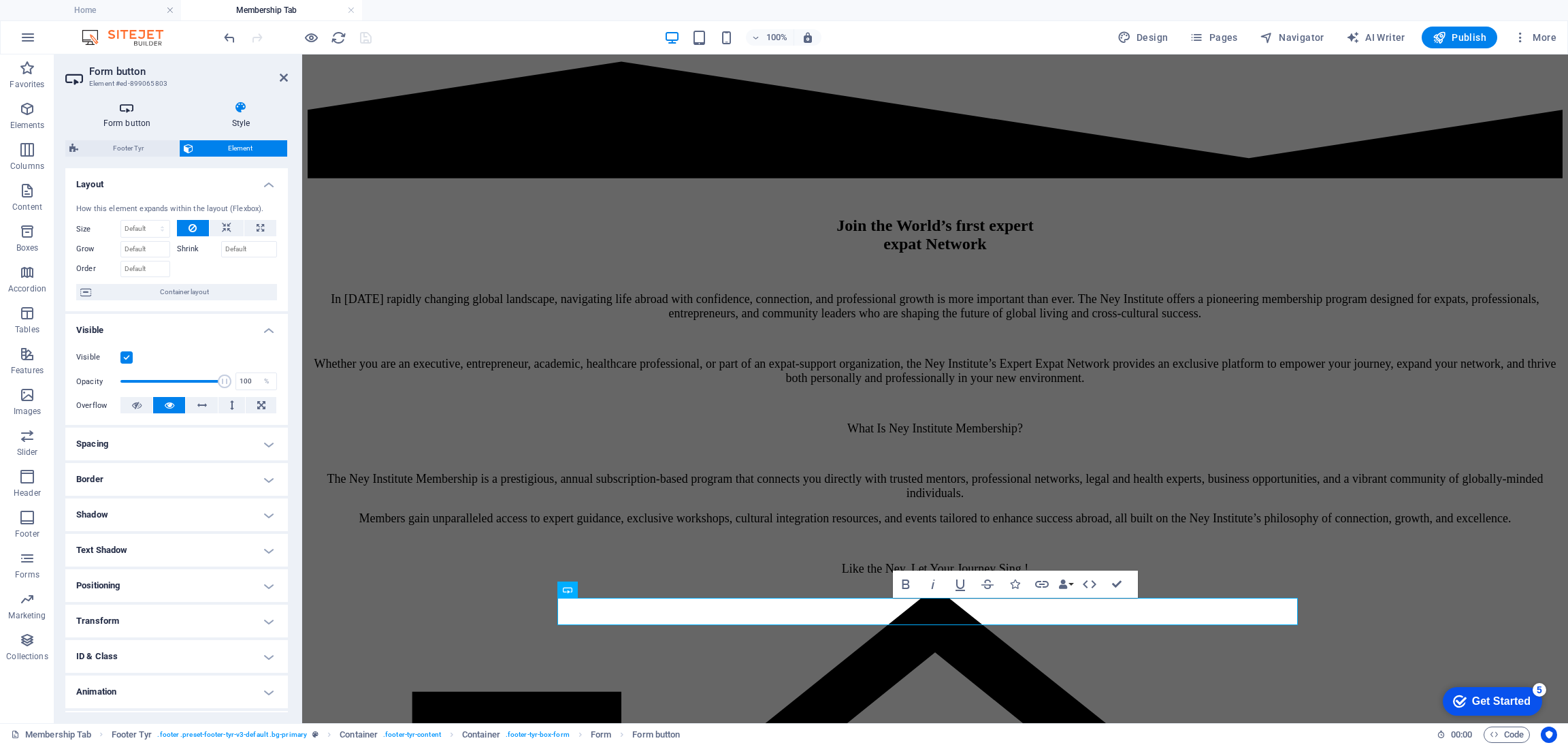
click at [133, 115] on h4 "Form button" at bounding box center [129, 114] width 128 height 28
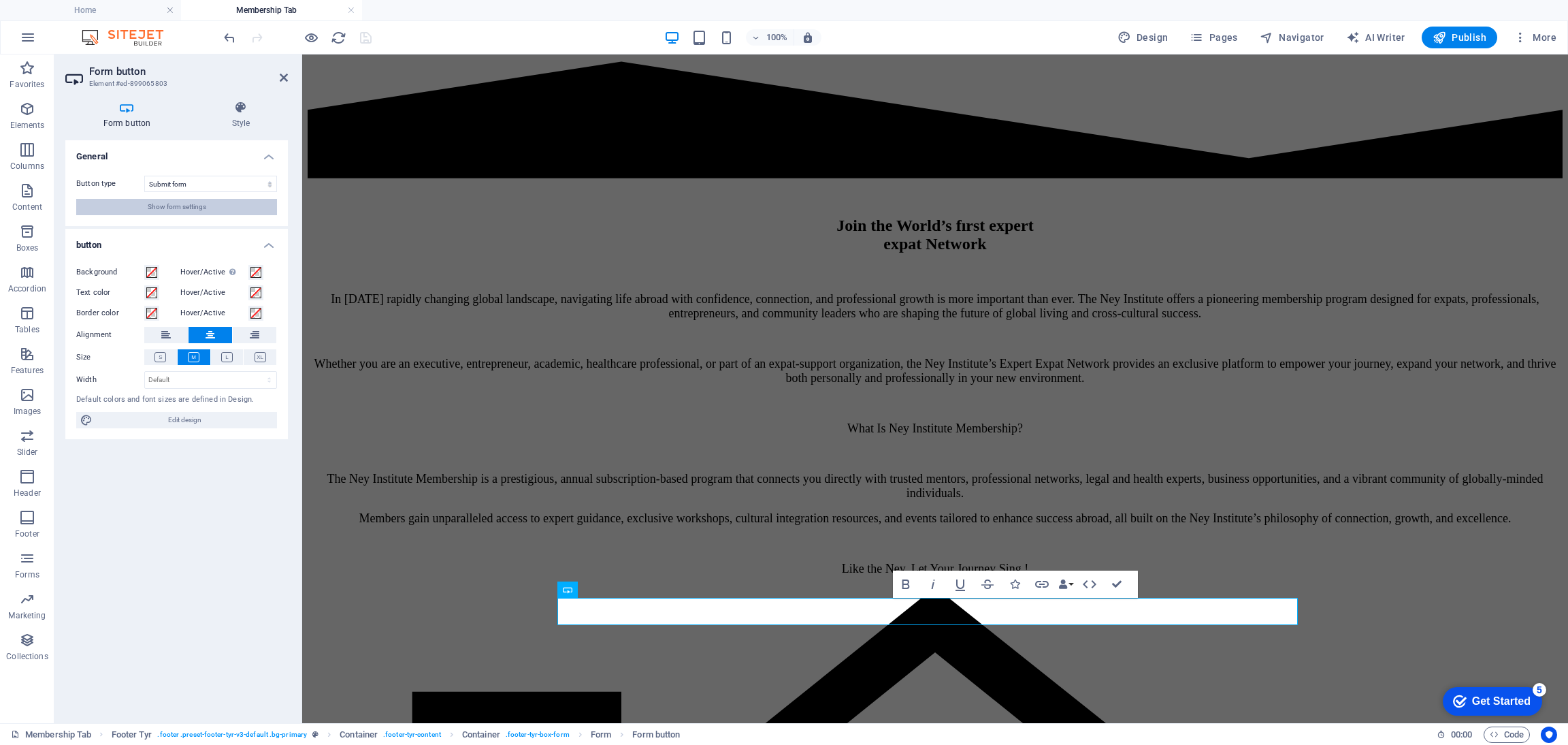
click at [178, 207] on span "Show form settings" at bounding box center [176, 206] width 58 height 16
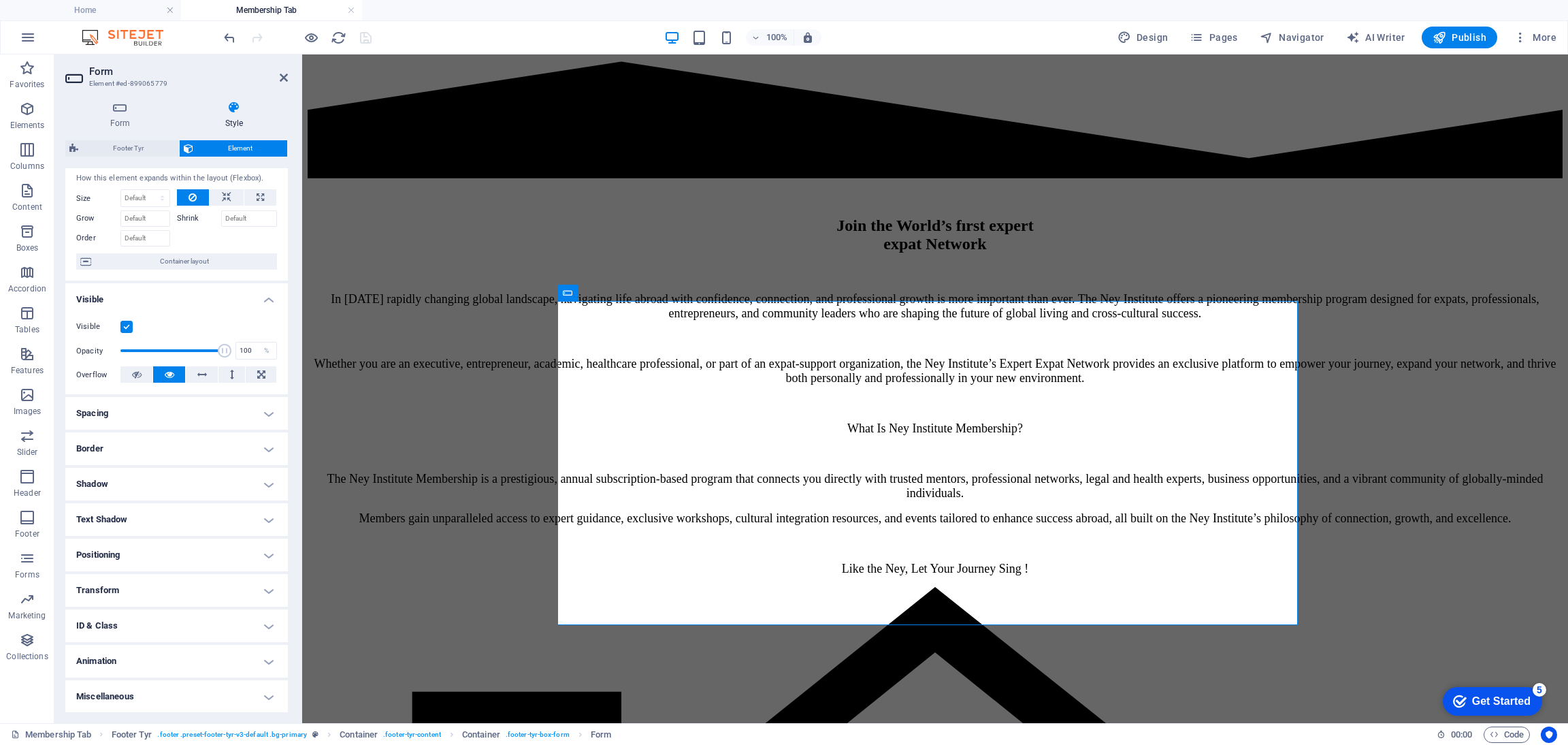
scroll to position [0, 0]
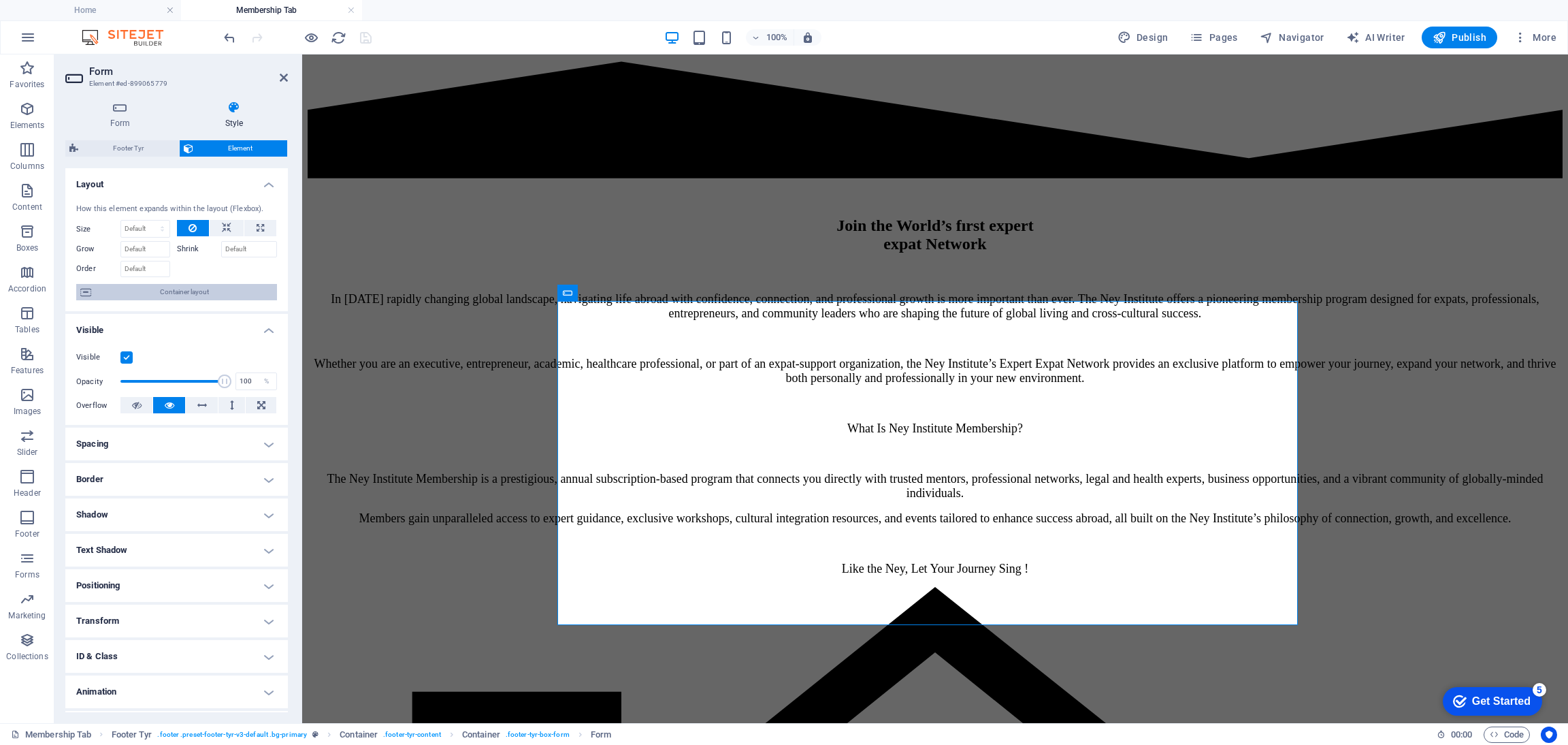
click at [186, 289] on span "Container layout" at bounding box center [184, 292] width 177 height 16
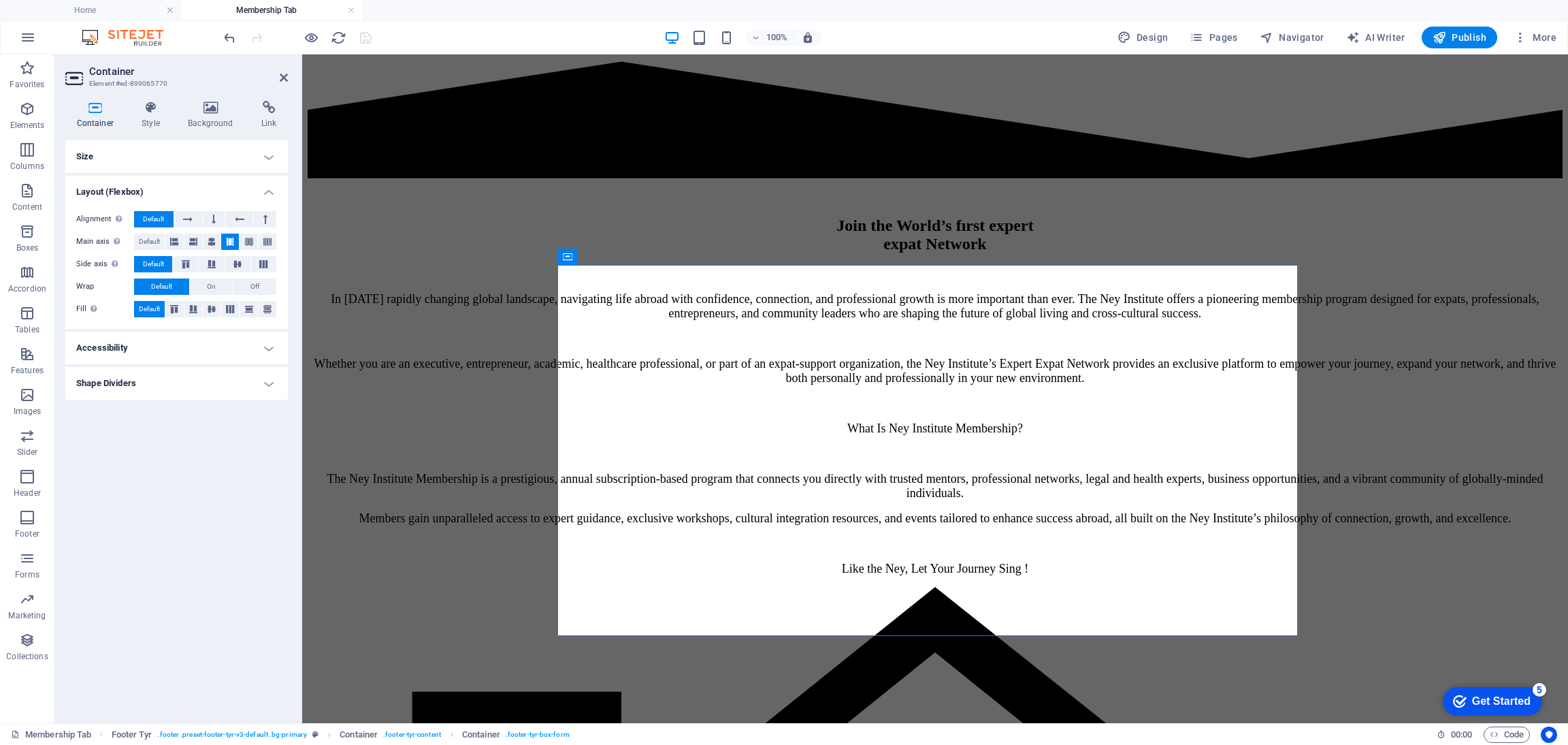
click at [192, 347] on h4 "Accessibility" at bounding box center [176, 347] width 222 height 33
click at [218, 406] on select "None Alert Article Banner Comment Complementary Dialog Footer Header Marquee Pr…" at bounding box center [211, 414] width 133 height 16
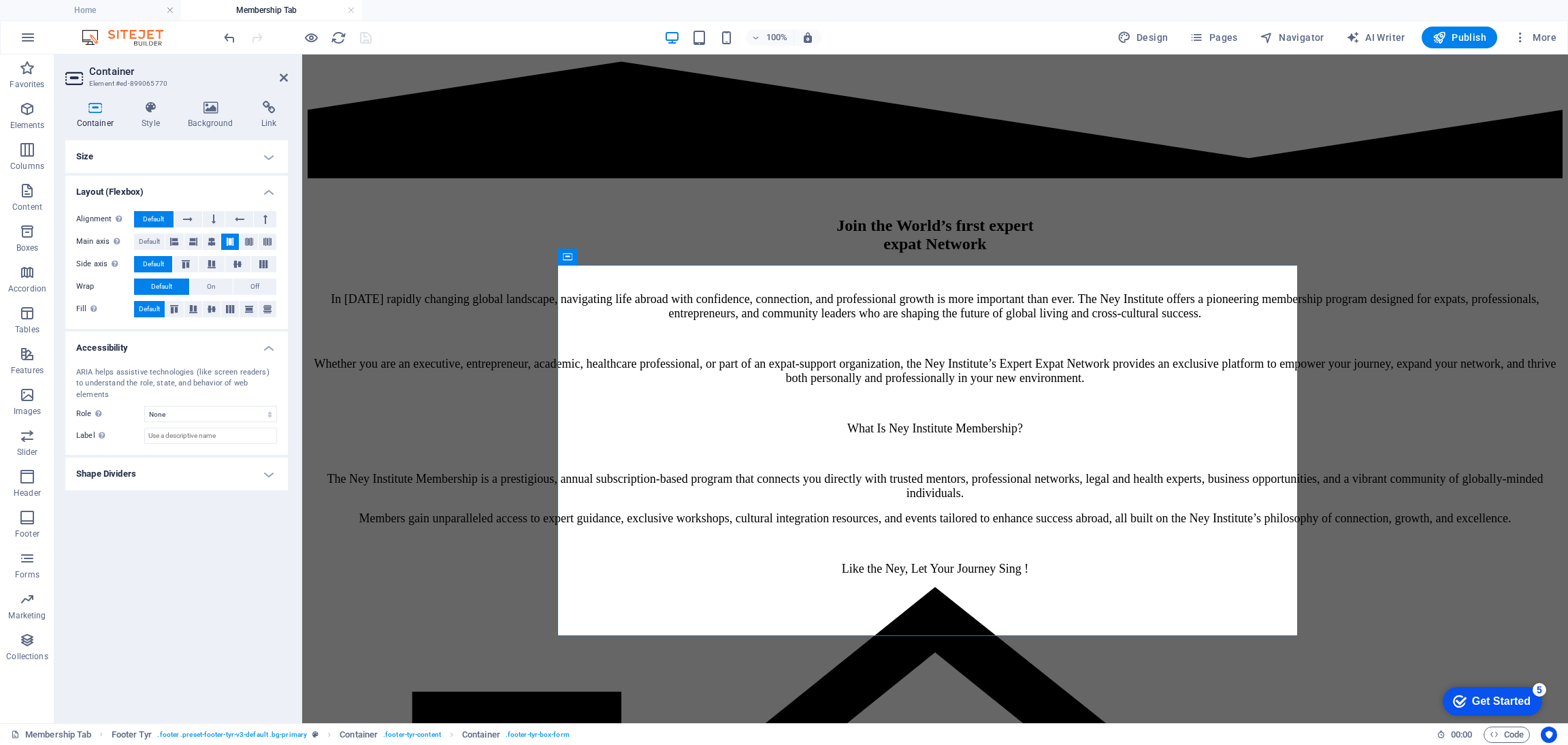
click at [264, 151] on h4 "Size" at bounding box center [176, 157] width 222 height 33
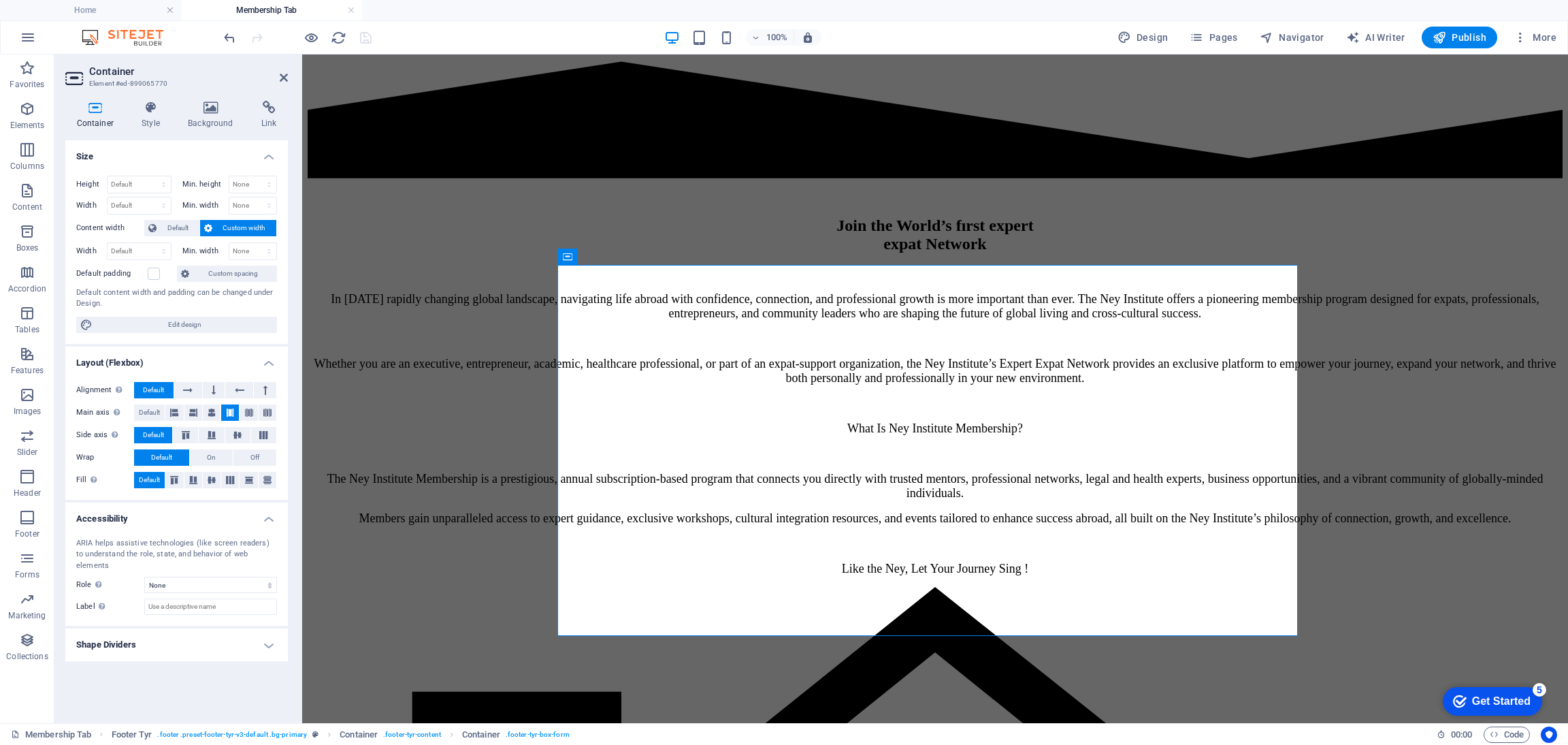
click at [264, 151] on h4 "Size" at bounding box center [176, 153] width 222 height 24
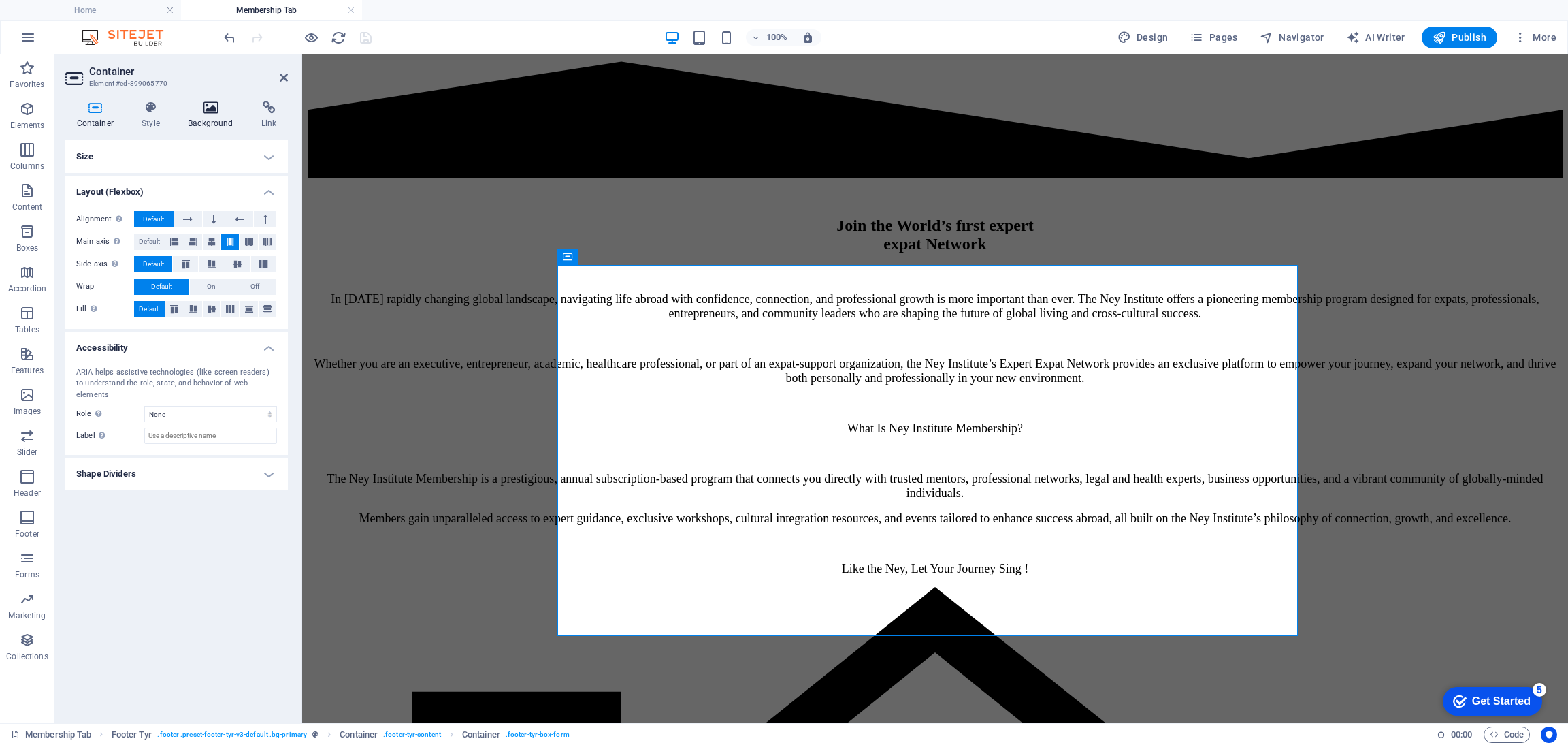
click at [218, 124] on h4 "Background" at bounding box center [214, 114] width 73 height 28
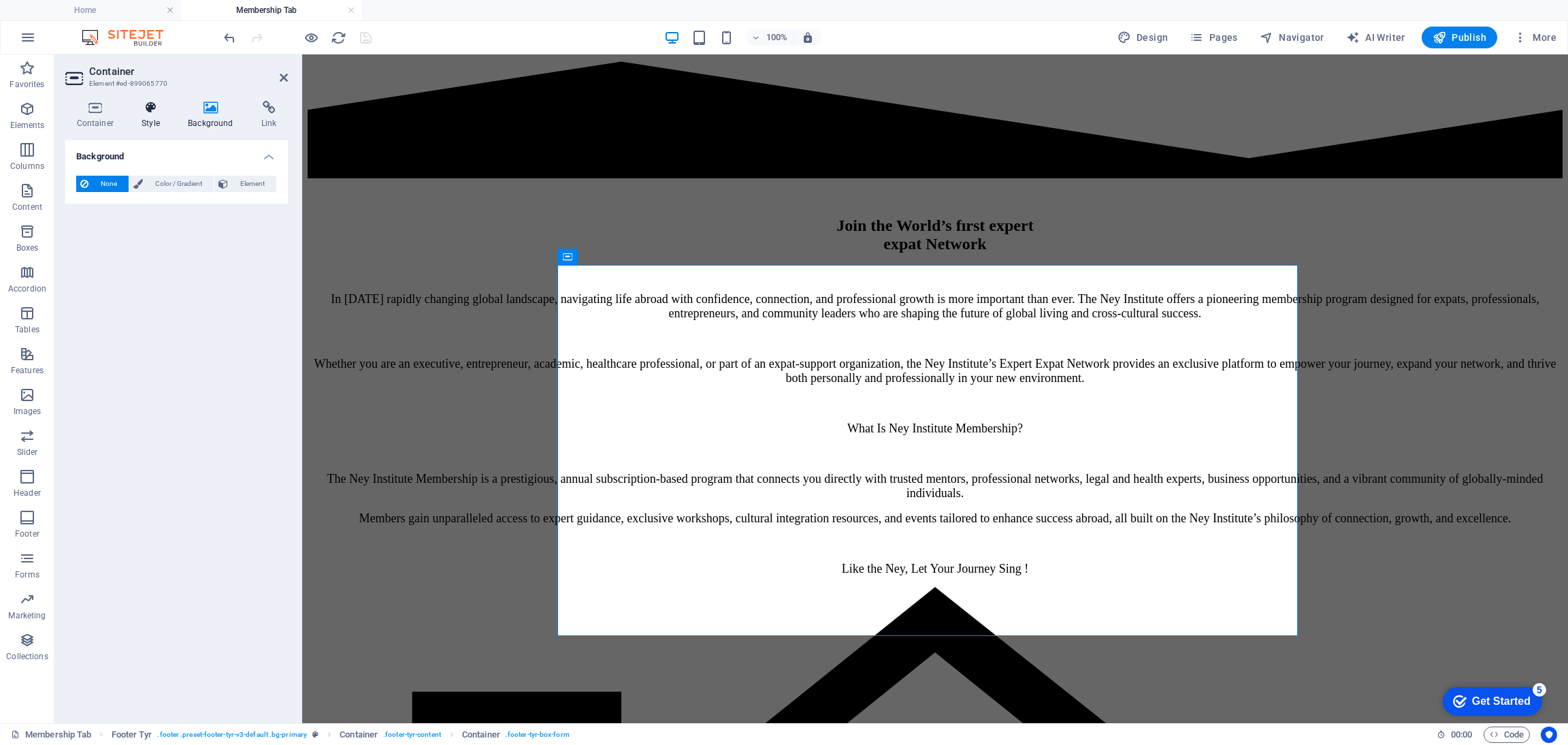
click at [147, 108] on icon at bounding box center [151, 107] width 41 height 14
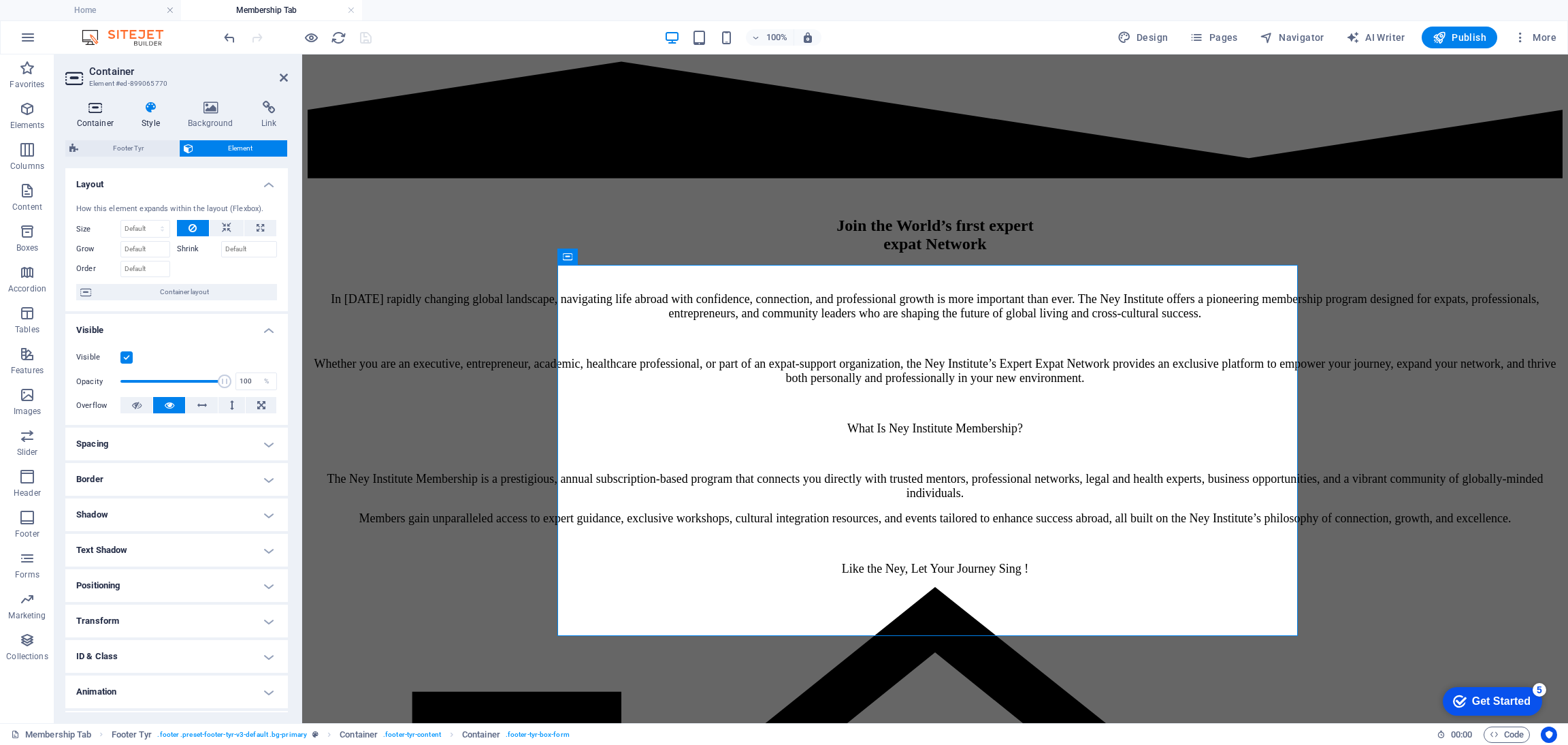
click at [103, 104] on icon at bounding box center [96, 107] width 60 height 14
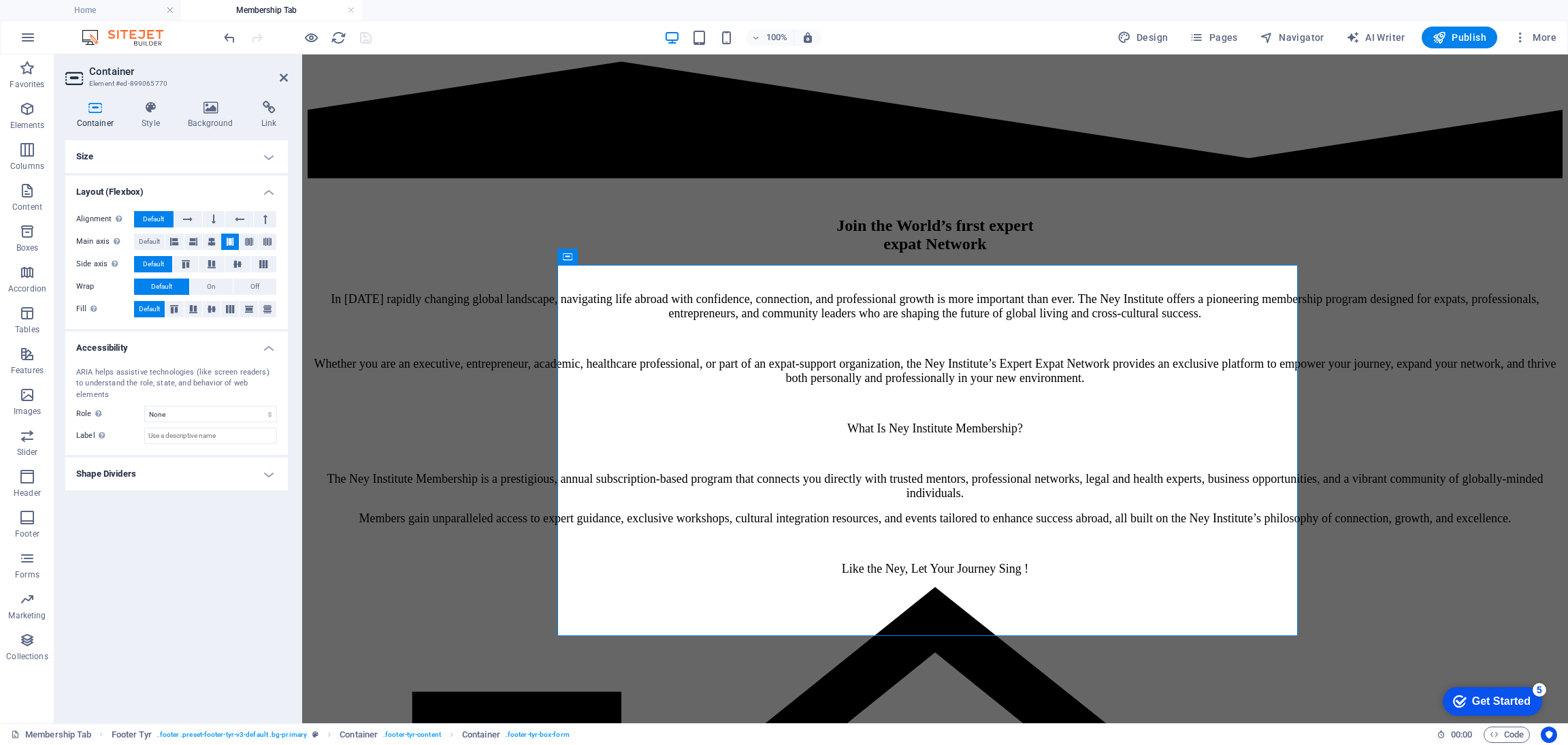
click at [254, 465] on h4 "Shape Dividers" at bounding box center [176, 474] width 222 height 33
click at [254, 493] on select "None Triangle Square Diagonal Polygon 1 Polygon 2 Zigzag Multiple Zigzags Waves…" at bounding box center [211, 500] width 133 height 16
click at [238, 530] on div "Size Height Default px rem % vh vw Min. height None px rem % vh vw Width Defaul…" at bounding box center [176, 427] width 222 height 572
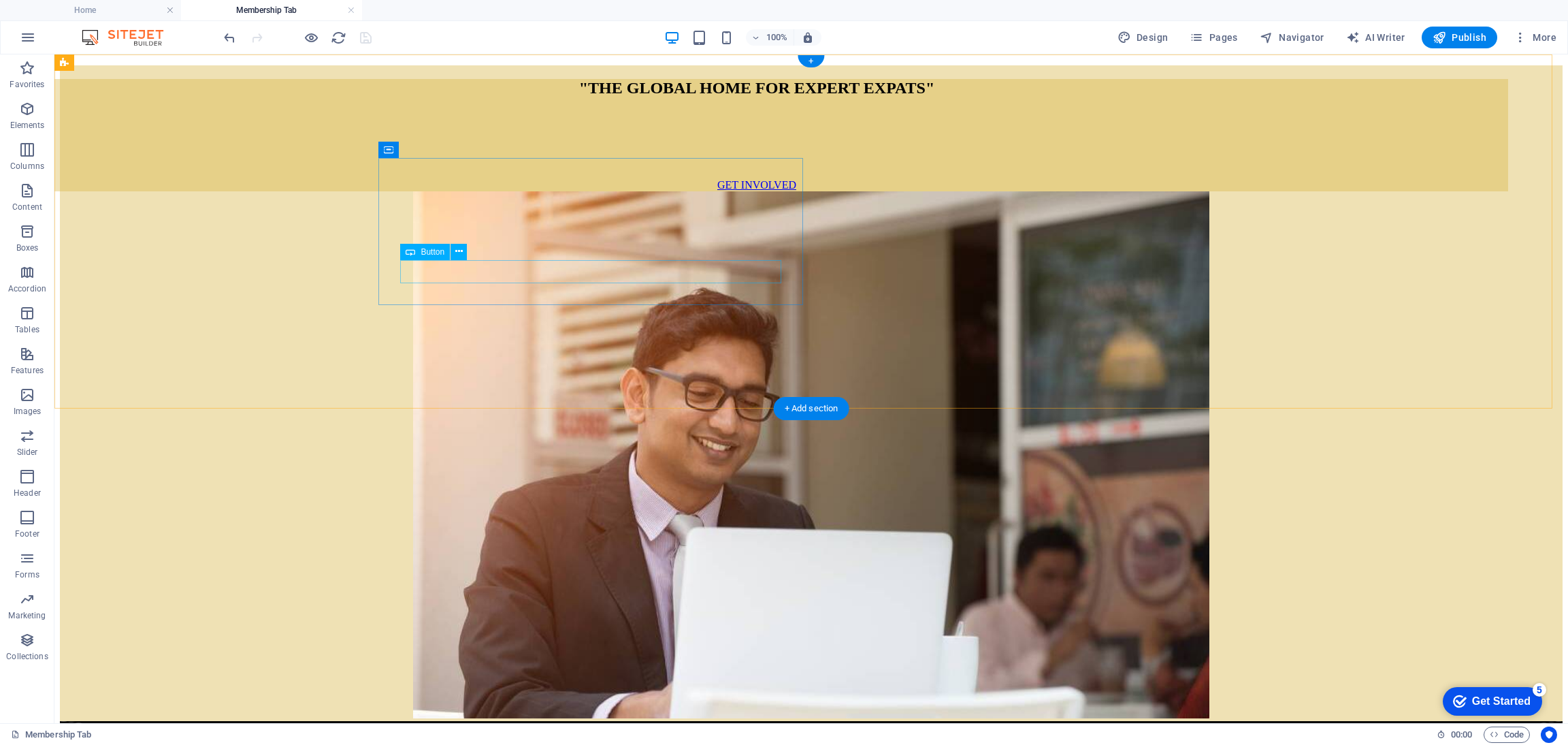
click at [602, 191] on div "GET INVOLVED" at bounding box center [757, 185] width 1503 height 12
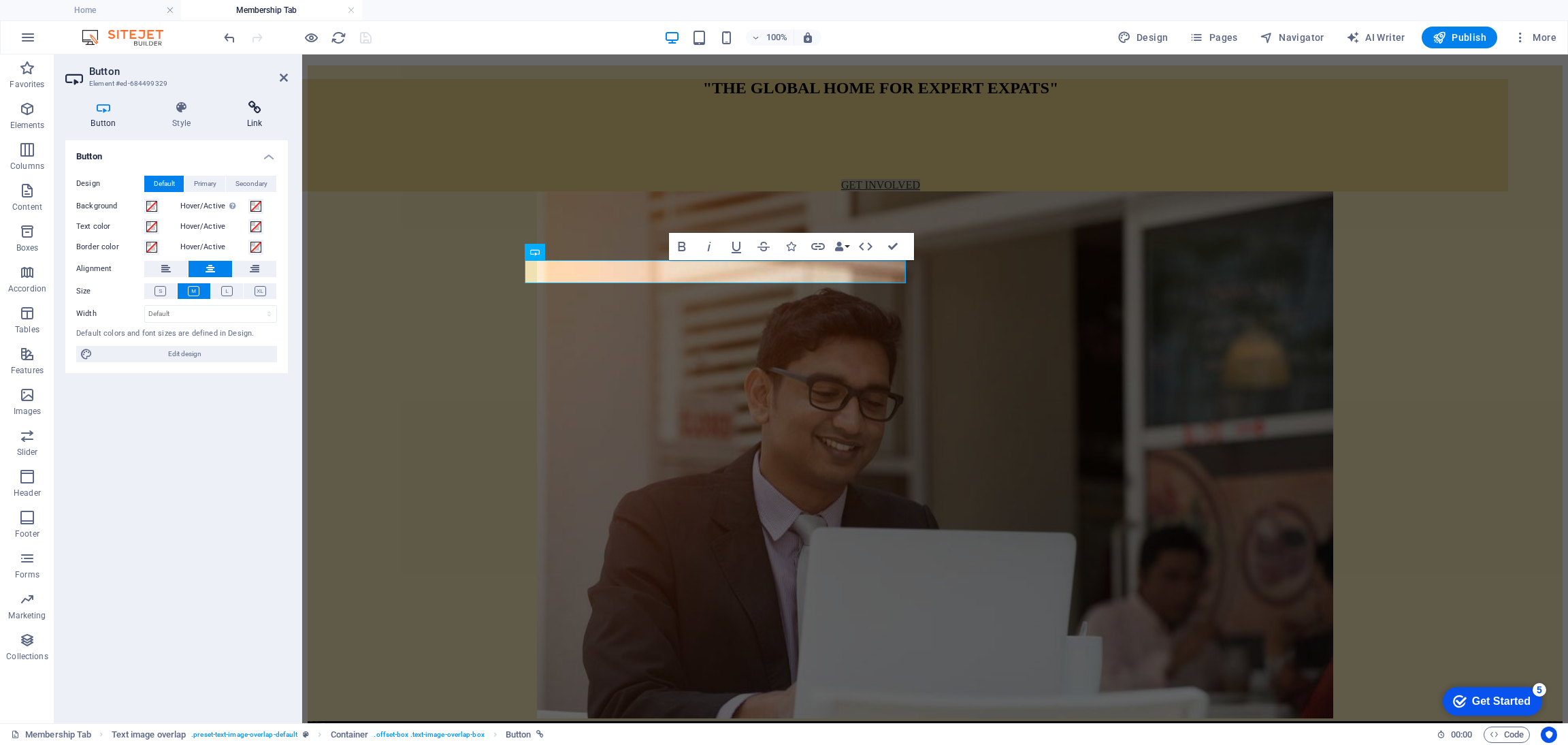
click at [257, 115] on h4 "Link" at bounding box center [254, 114] width 67 height 28
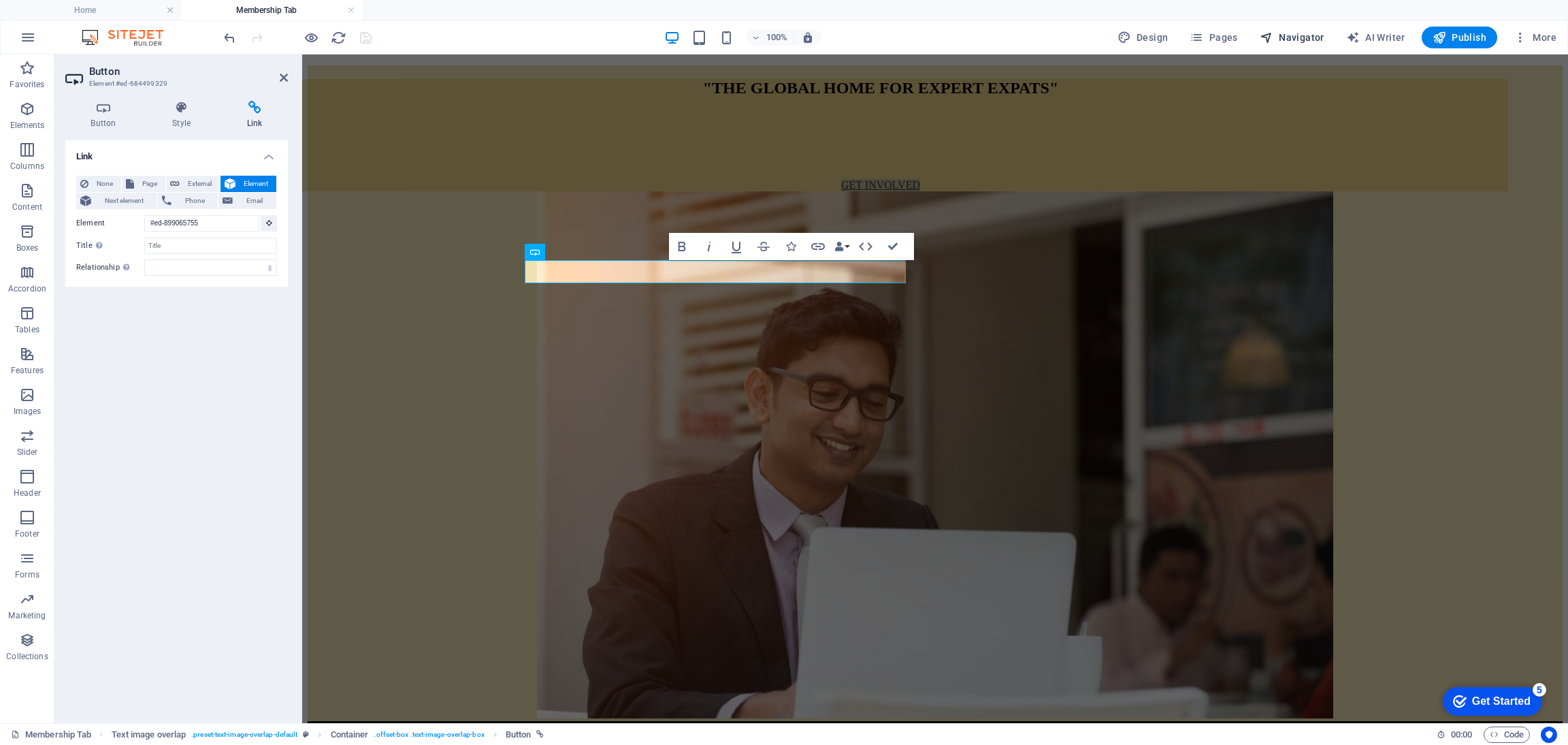
click at [0, 0] on span "Navigator" at bounding box center [0, 0] width 0 height 0
select select "13343057-en"
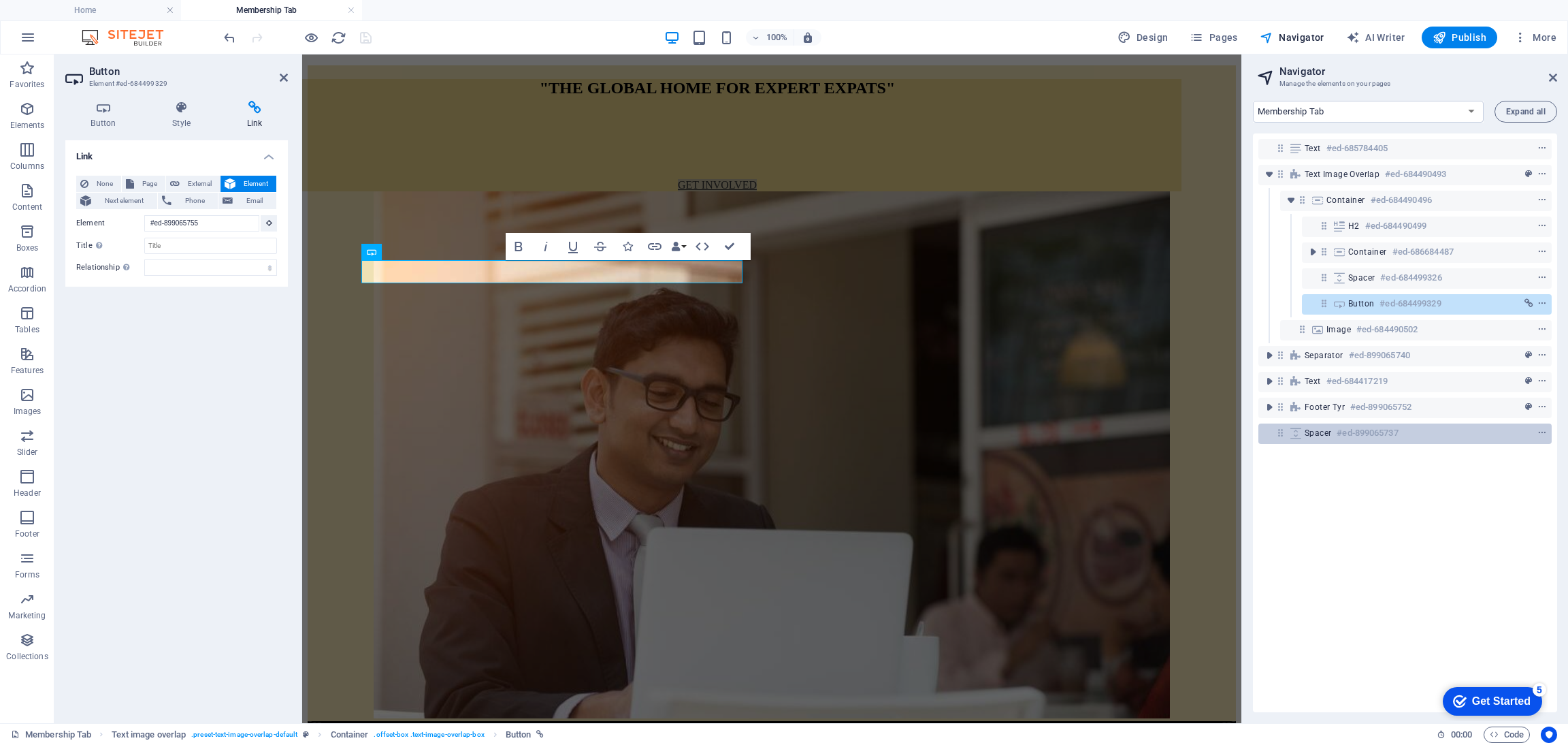
click at [1432, 433] on div "Spacer #ed-899065737" at bounding box center [1394, 433] width 179 height 16
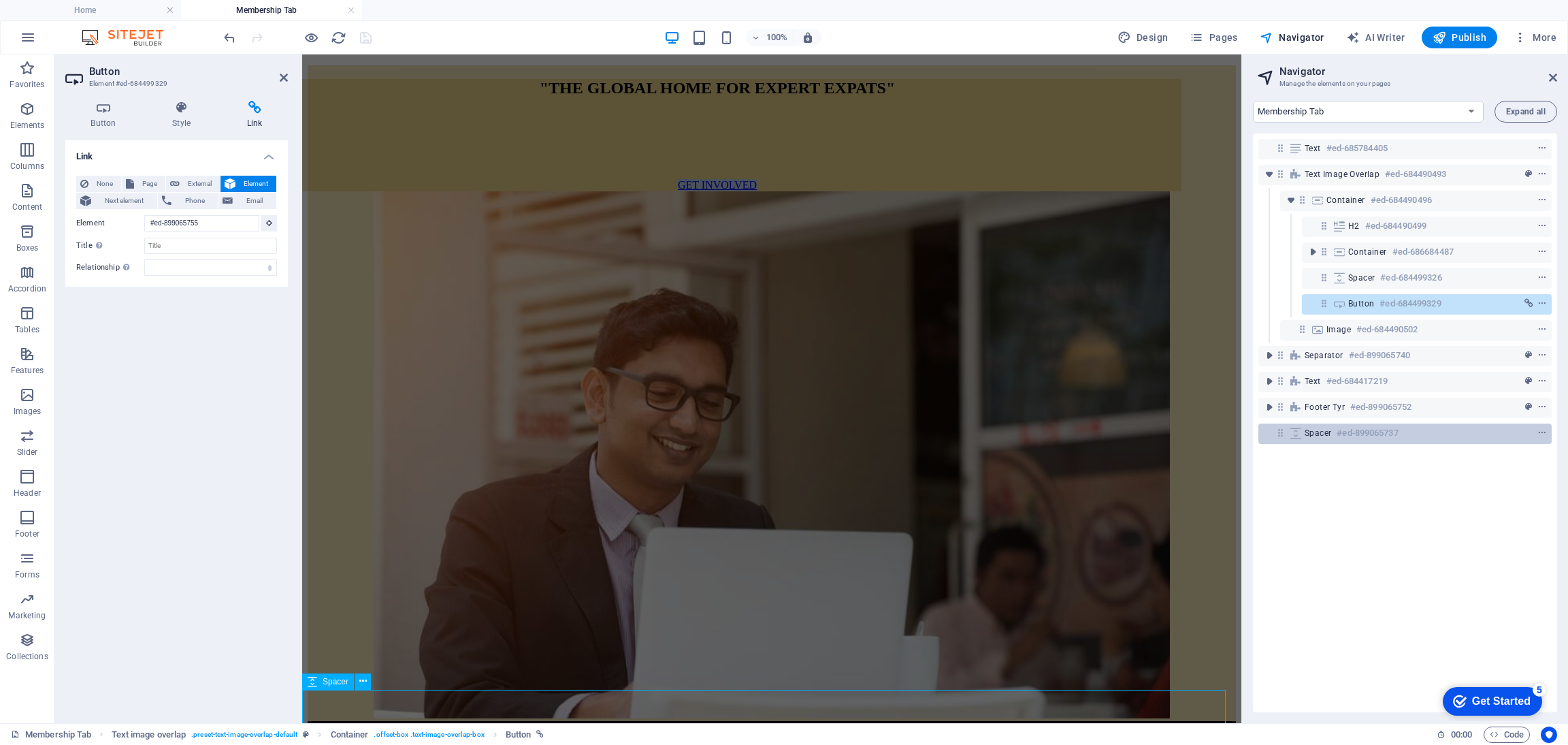
scroll to position [856, 0]
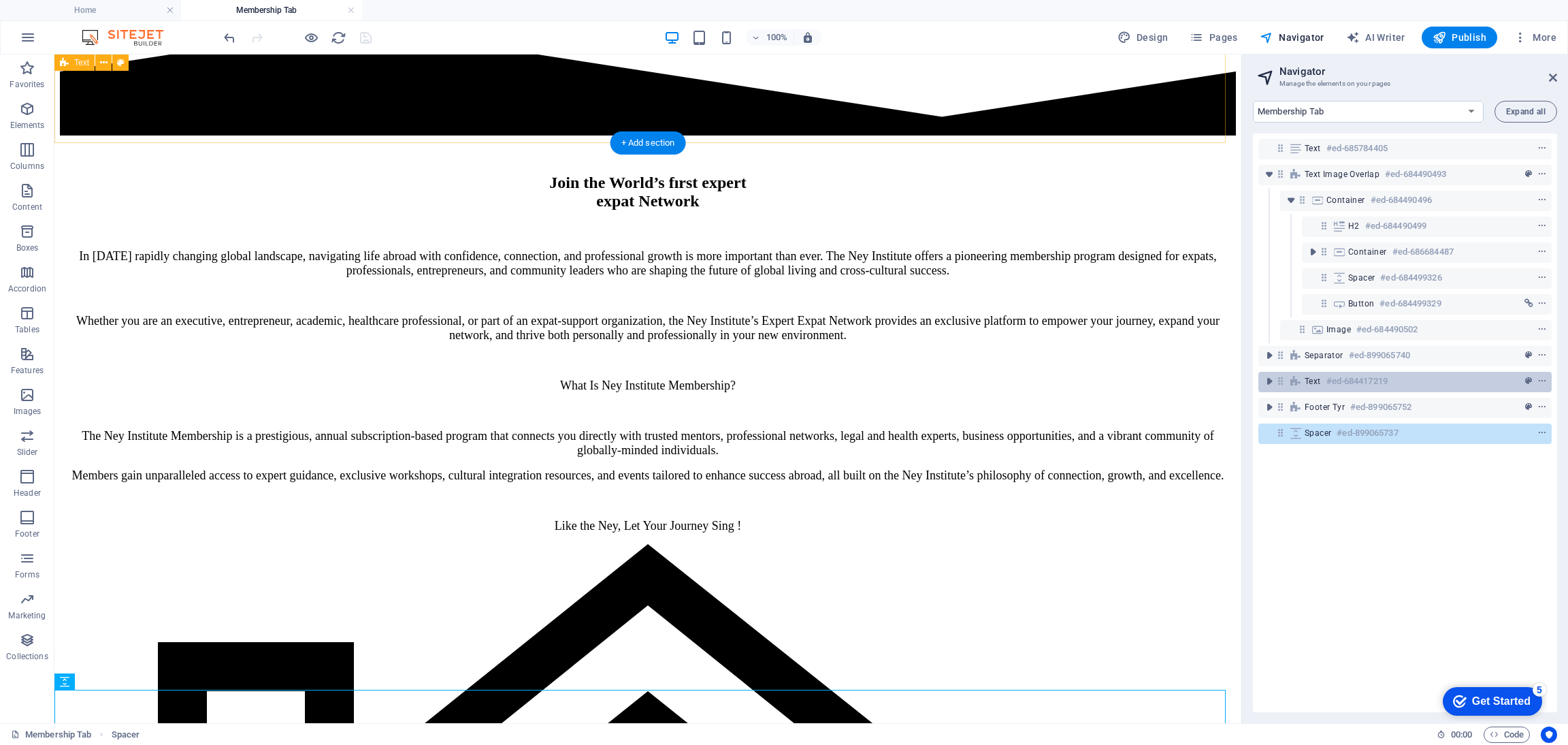
click at [1435, 377] on div "Text #ed-684417219" at bounding box center [1394, 381] width 179 height 16
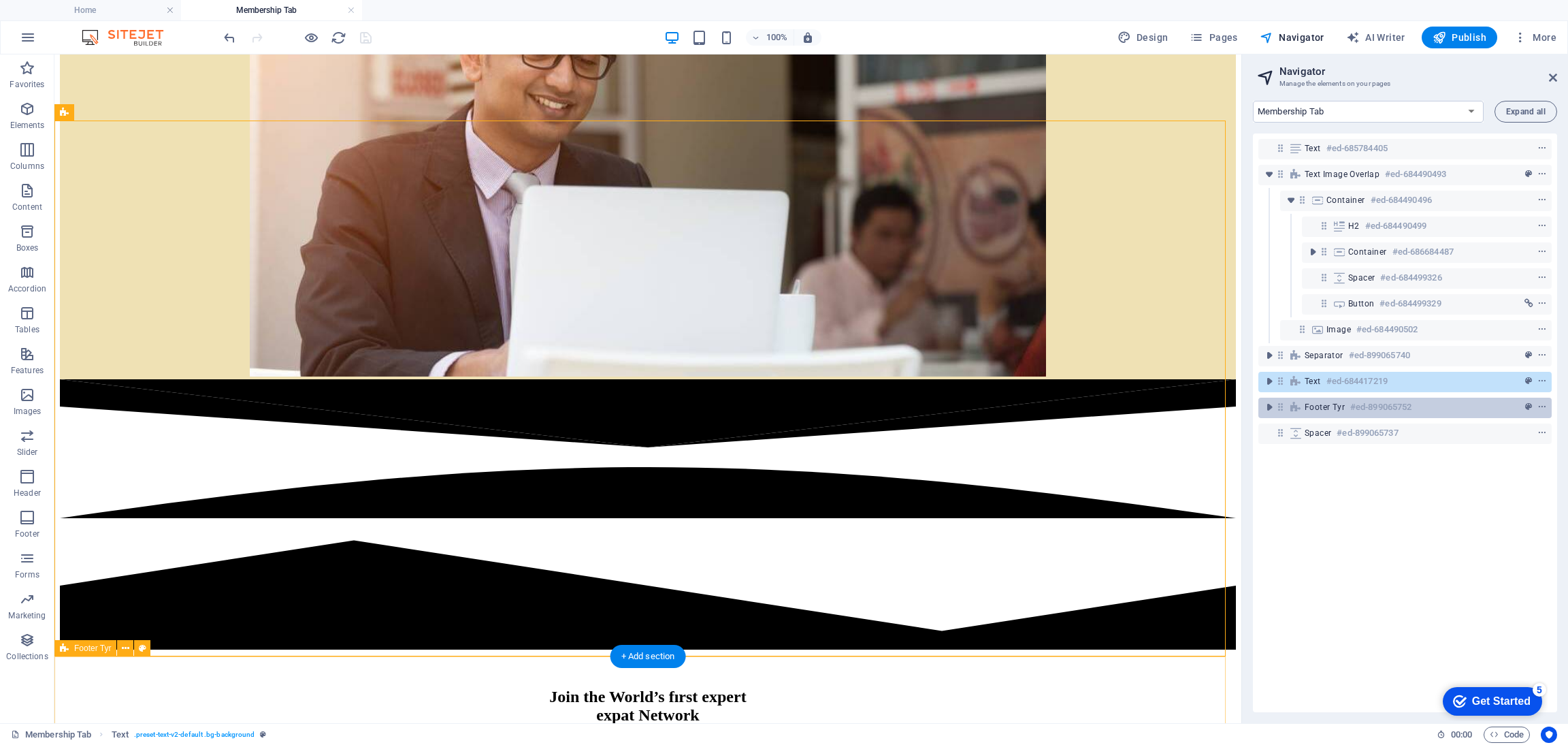
click at [1432, 403] on div "Footer Tyr #ed-899065752" at bounding box center [1394, 406] width 179 height 16
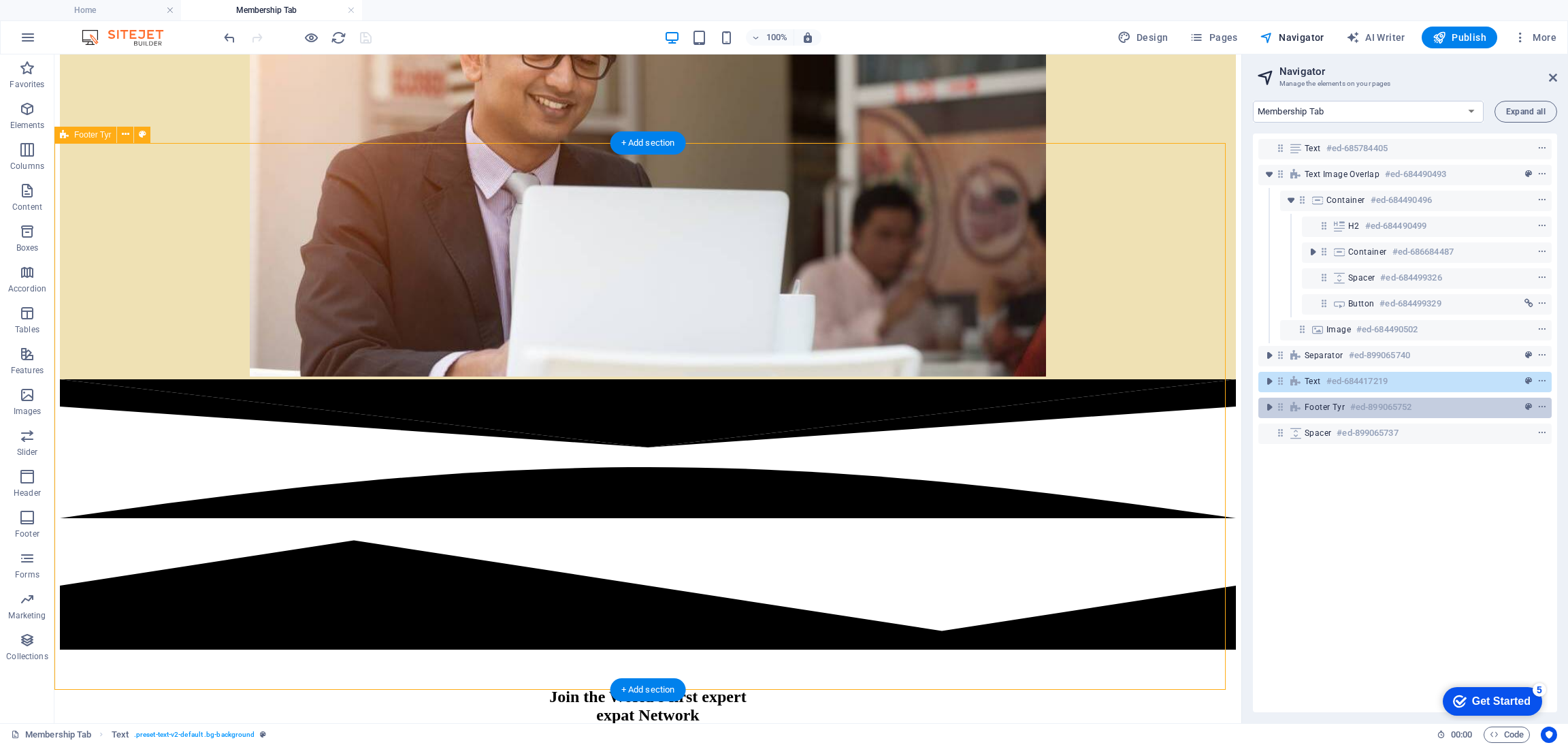
scroll to position [856, 0]
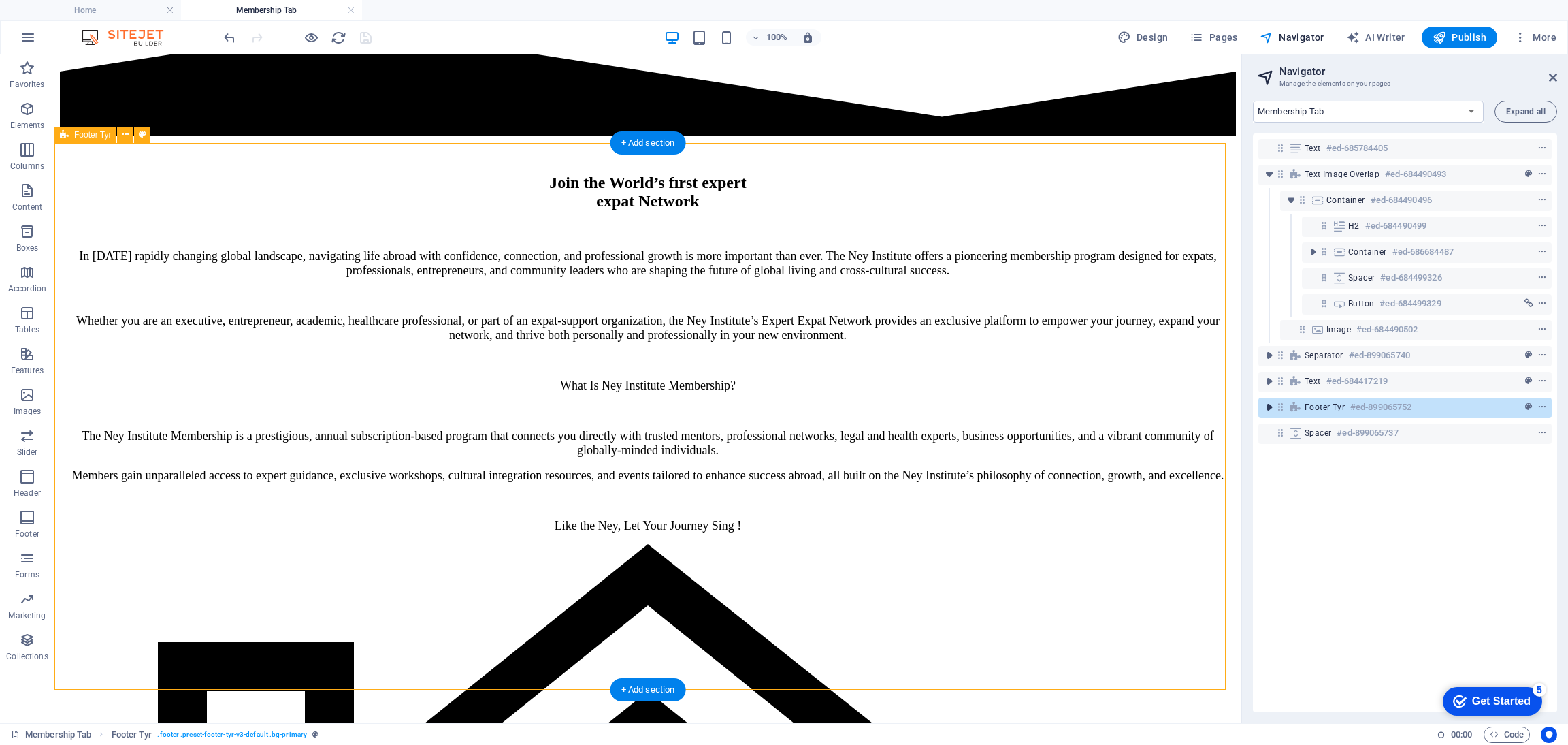
click at [1269, 408] on icon "toggle-expand" at bounding box center [1269, 407] width 14 height 14
click at [1327, 433] on span "Container" at bounding box center [1346, 433] width 38 height 11
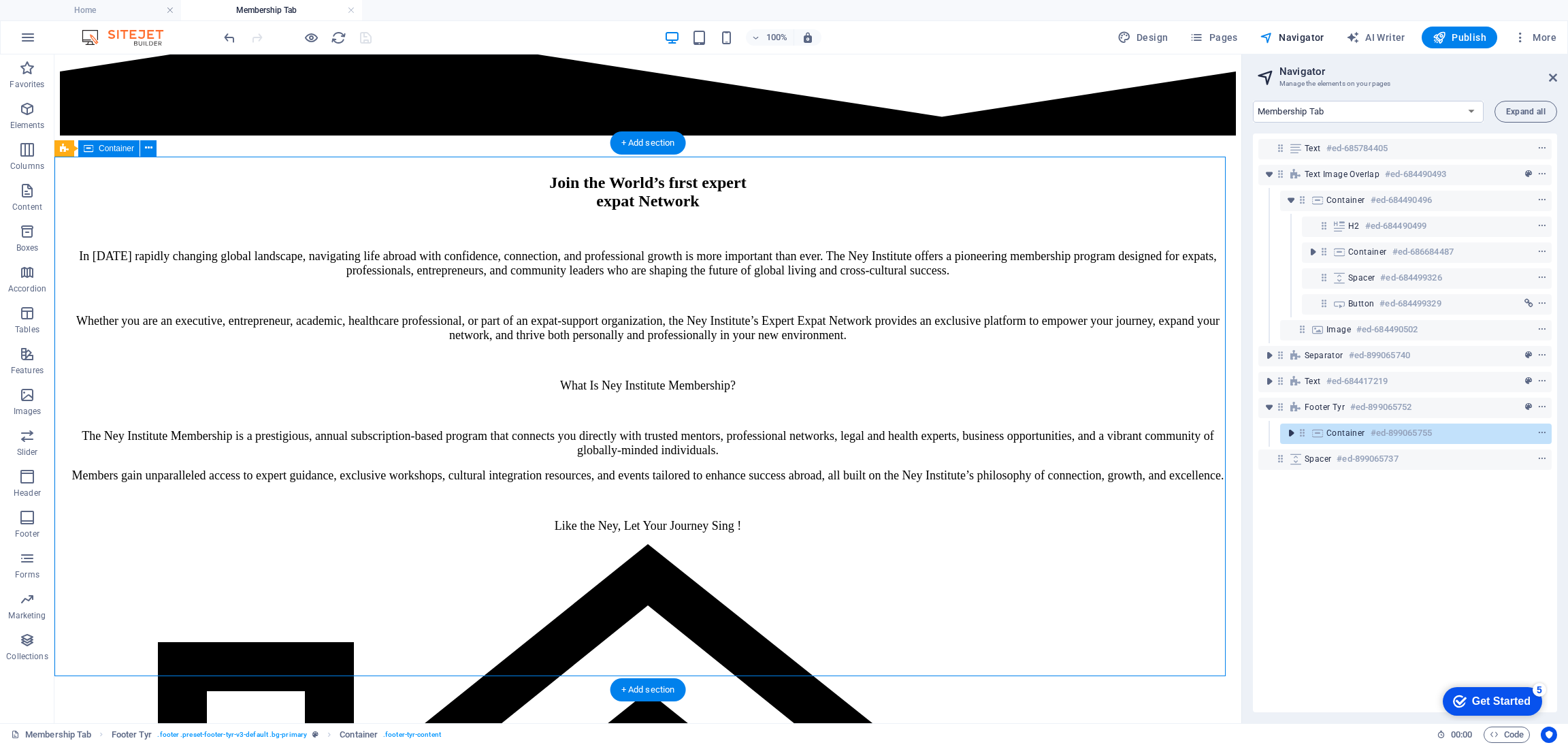
click at [1289, 435] on icon "toggle-expand" at bounding box center [1291, 433] width 14 height 14
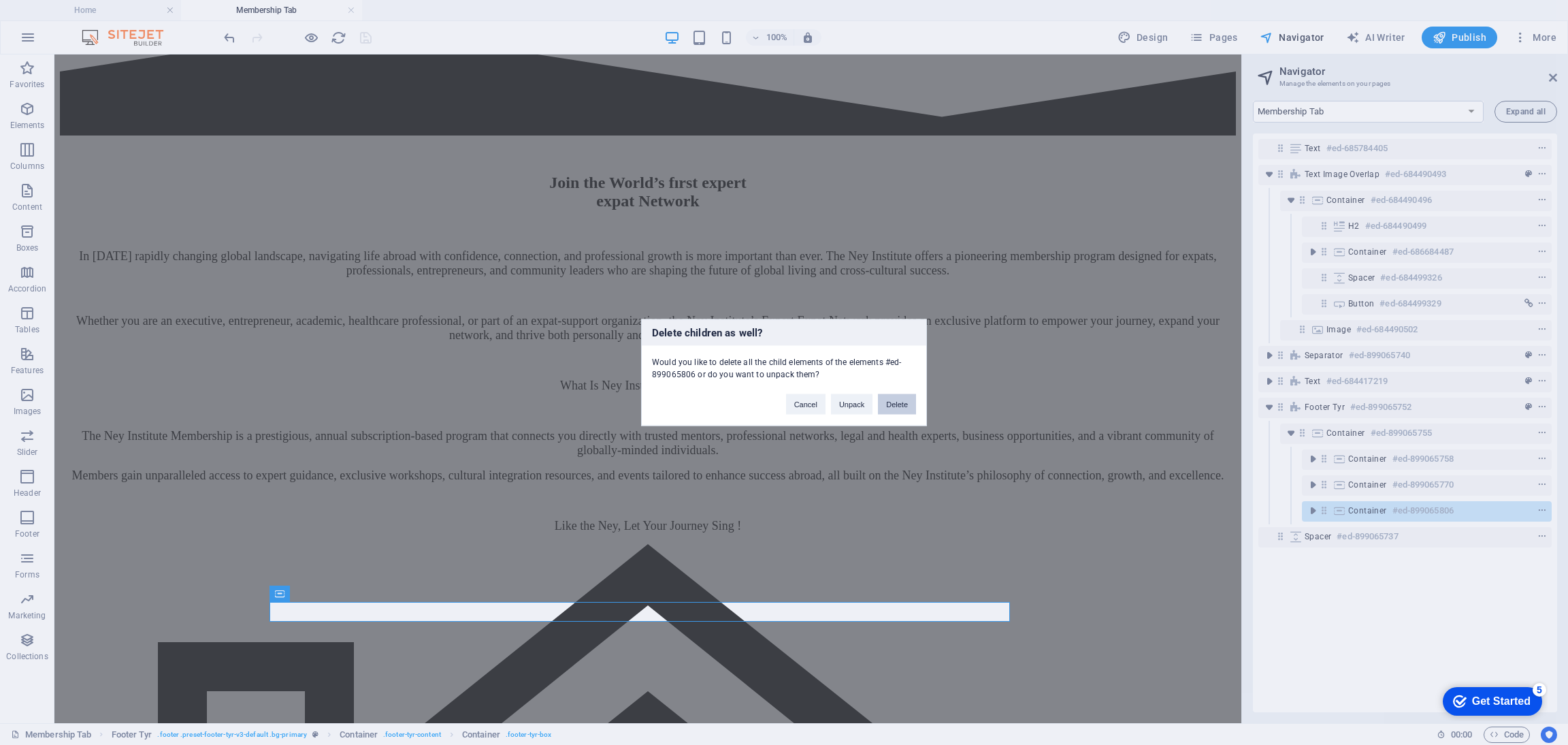
click at [897, 406] on button "Delete" at bounding box center [897, 404] width 38 height 21
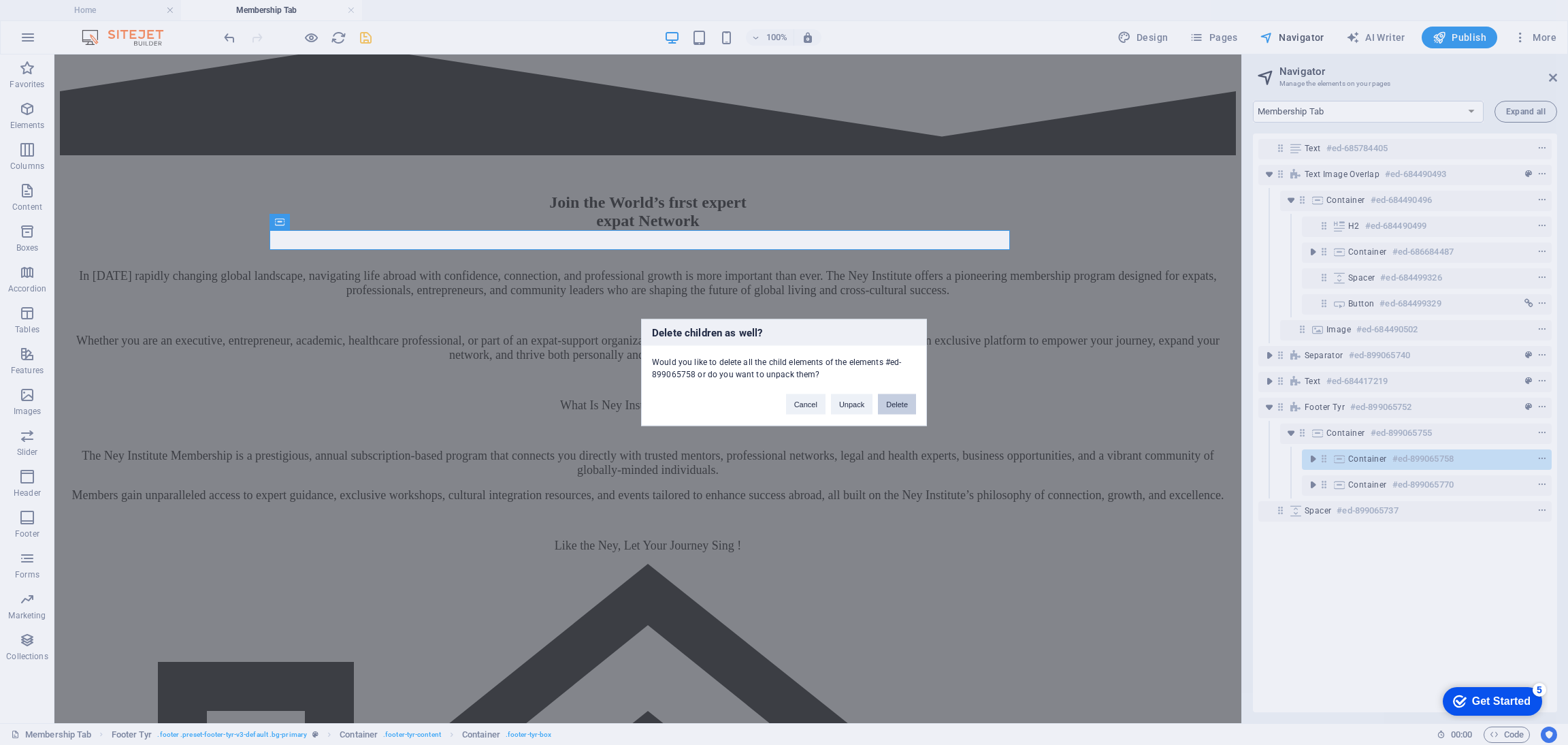
click at [896, 405] on button "Delete" at bounding box center [897, 404] width 38 height 21
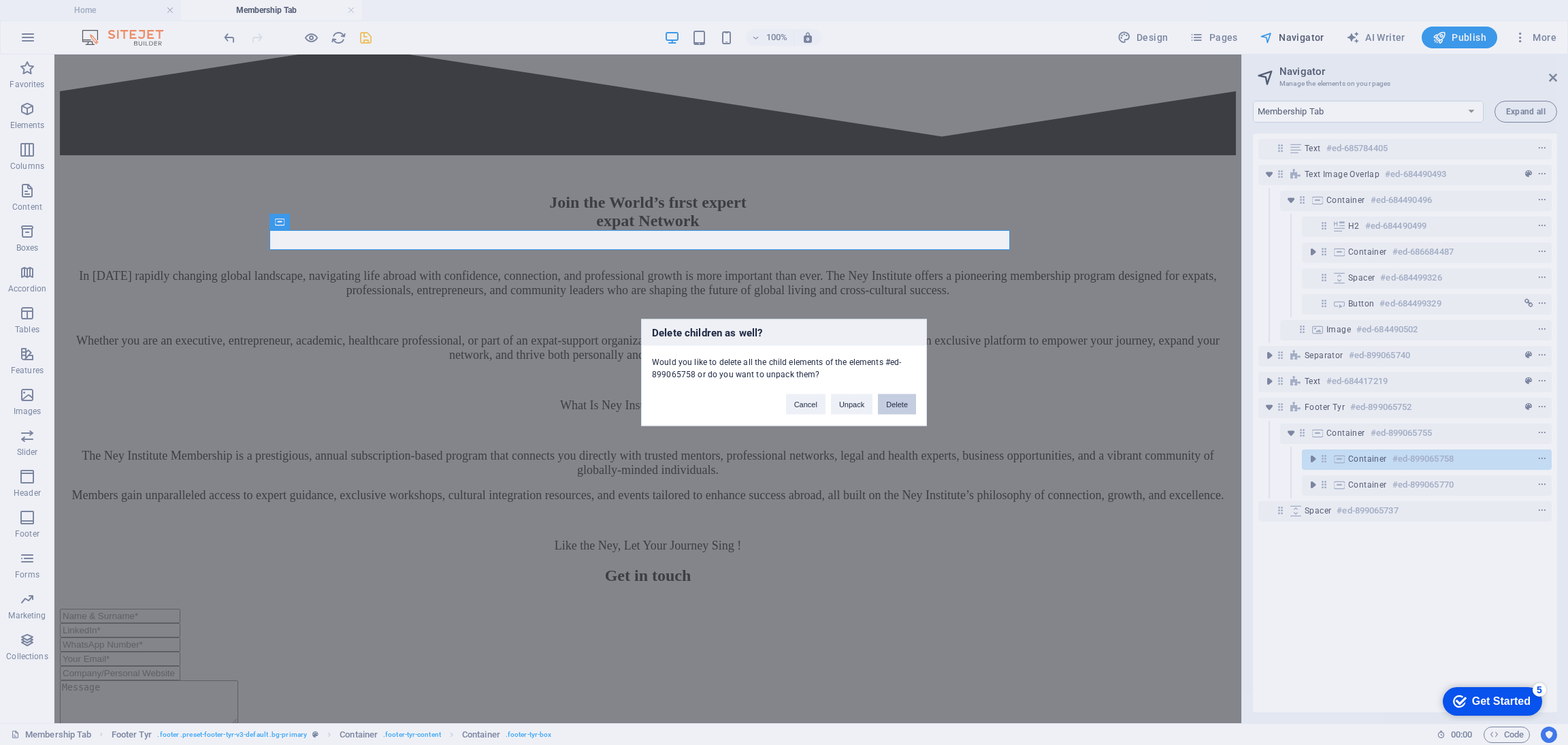
scroll to position [817, 0]
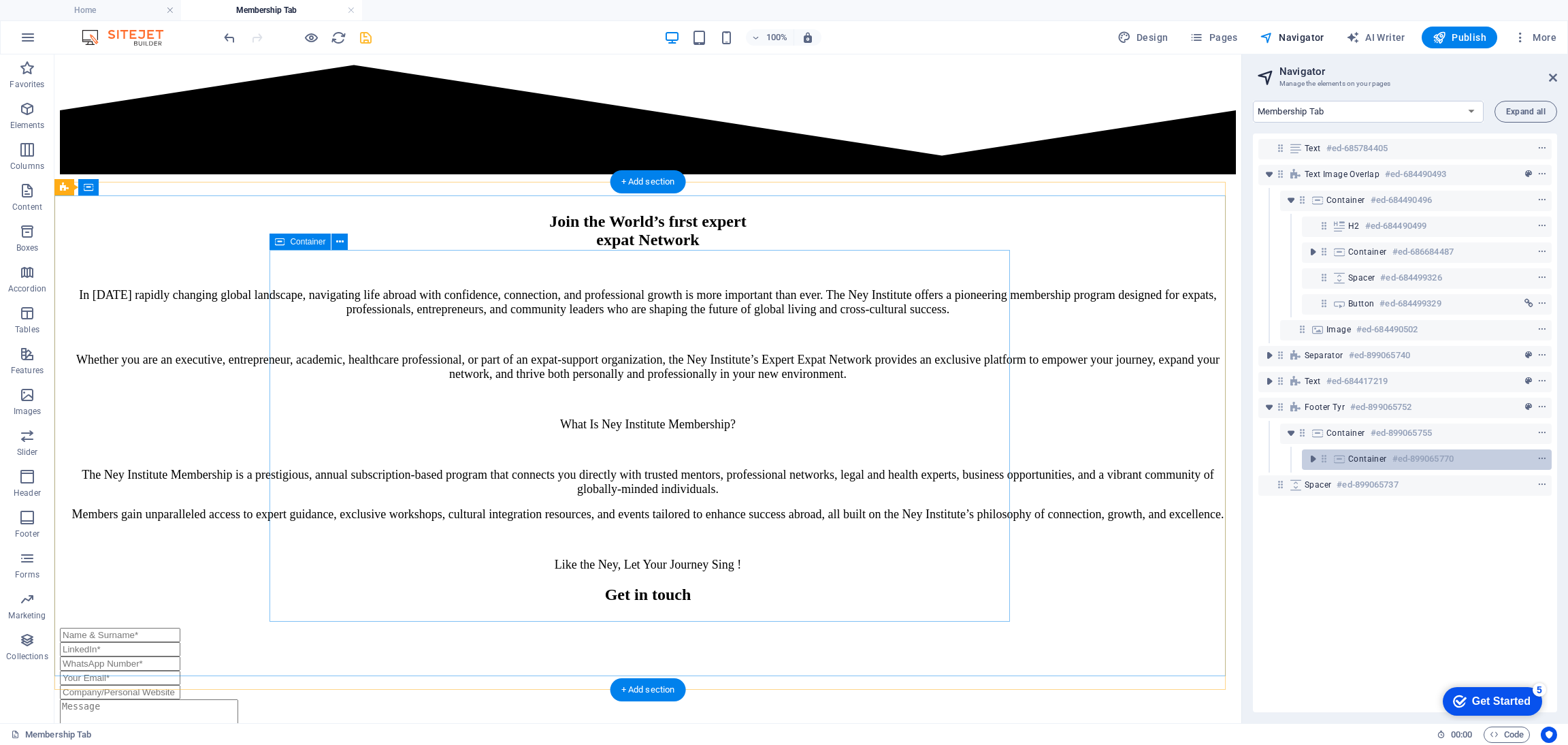
click at [1369, 451] on div "Container #ed-899065770" at bounding box center [1416, 458] width 135 height 16
click at [1313, 457] on icon "toggle-expand" at bounding box center [1313, 459] width 14 height 14
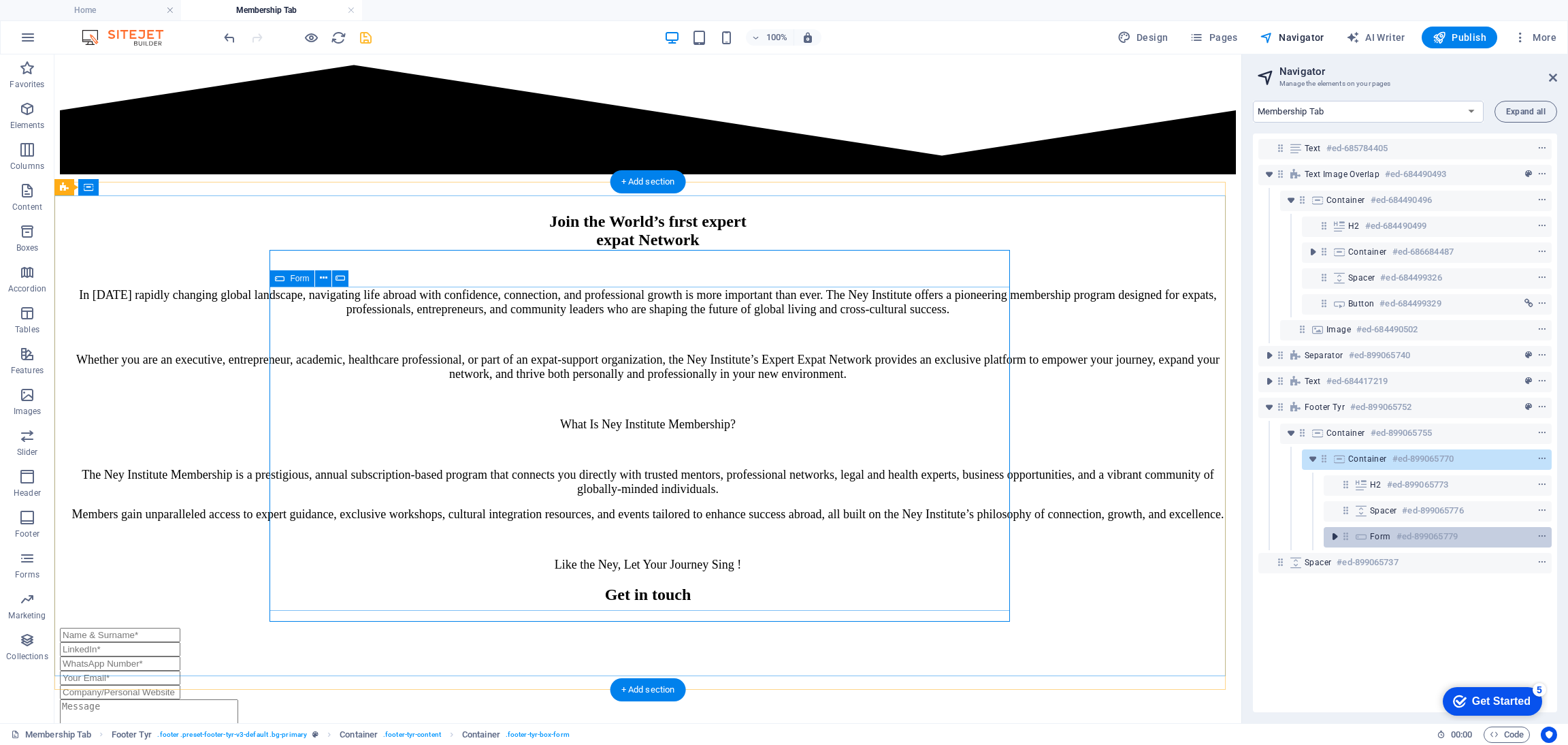
click at [1336, 535] on icon "toggle-expand" at bounding box center [1334, 537] width 14 height 14
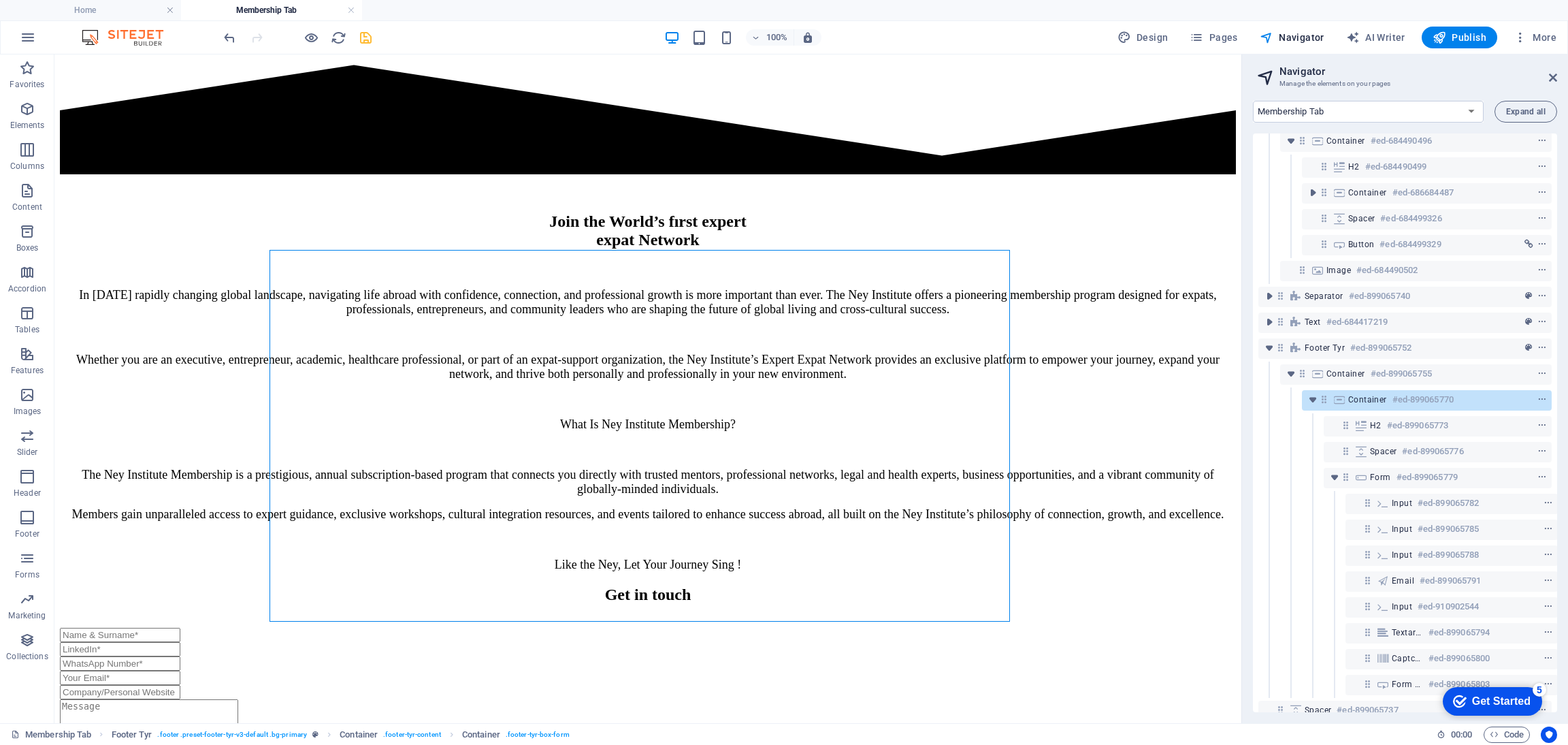
scroll to position [87, 0]
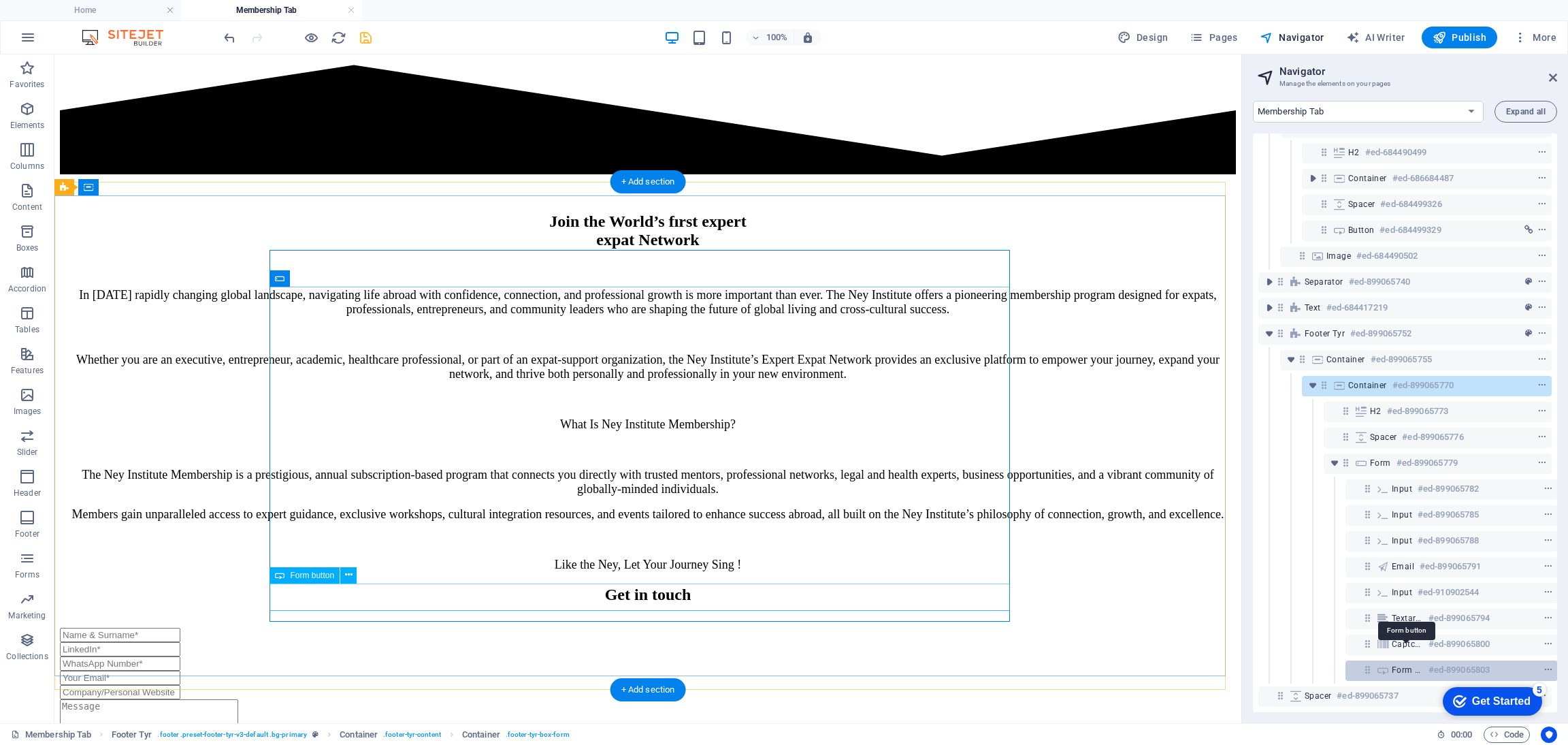
click at [1400, 664] on span "Form button" at bounding box center [1407, 670] width 31 height 11
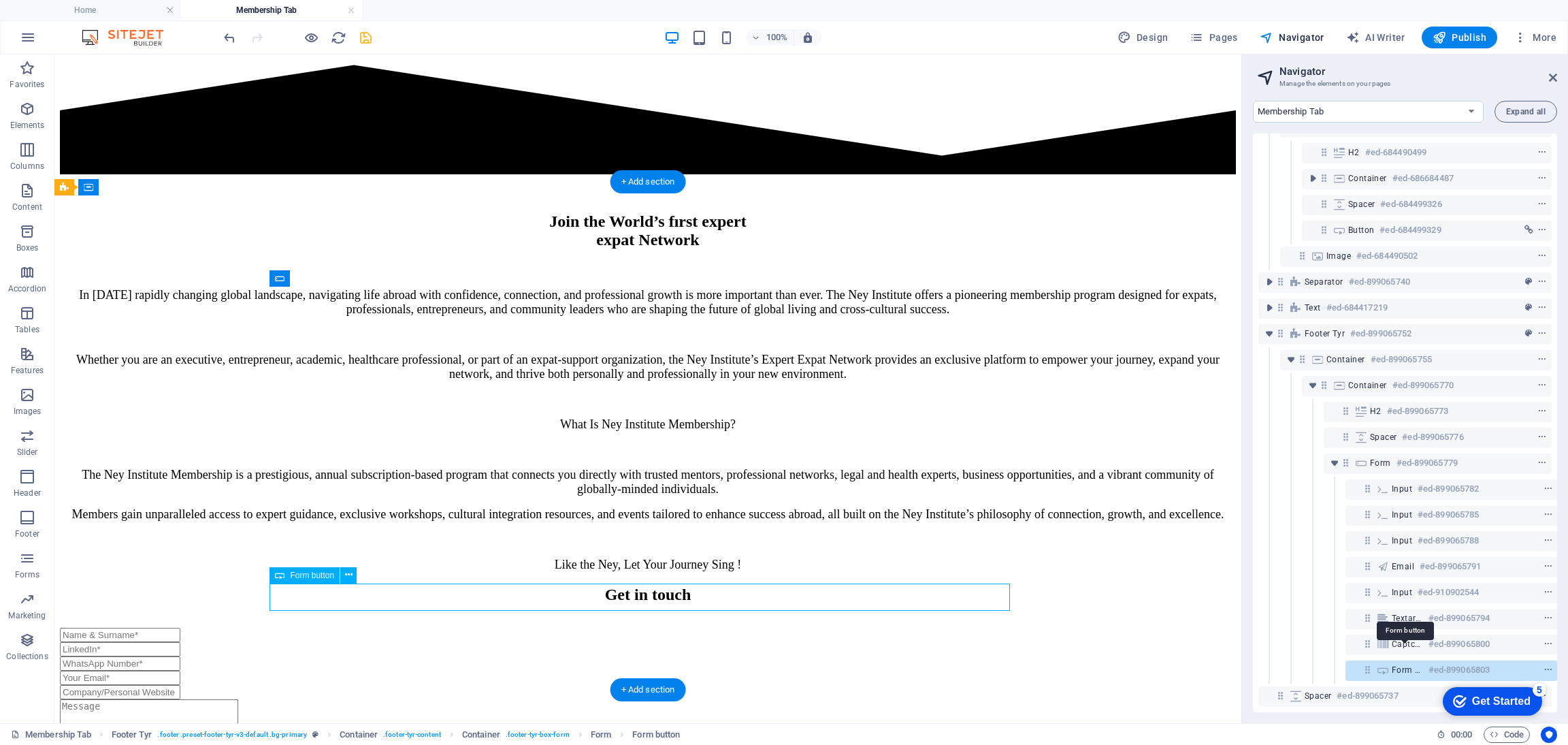
scroll to position [87, 3]
click at [1400, 664] on span "Form button" at bounding box center [1407, 670] width 31 height 11
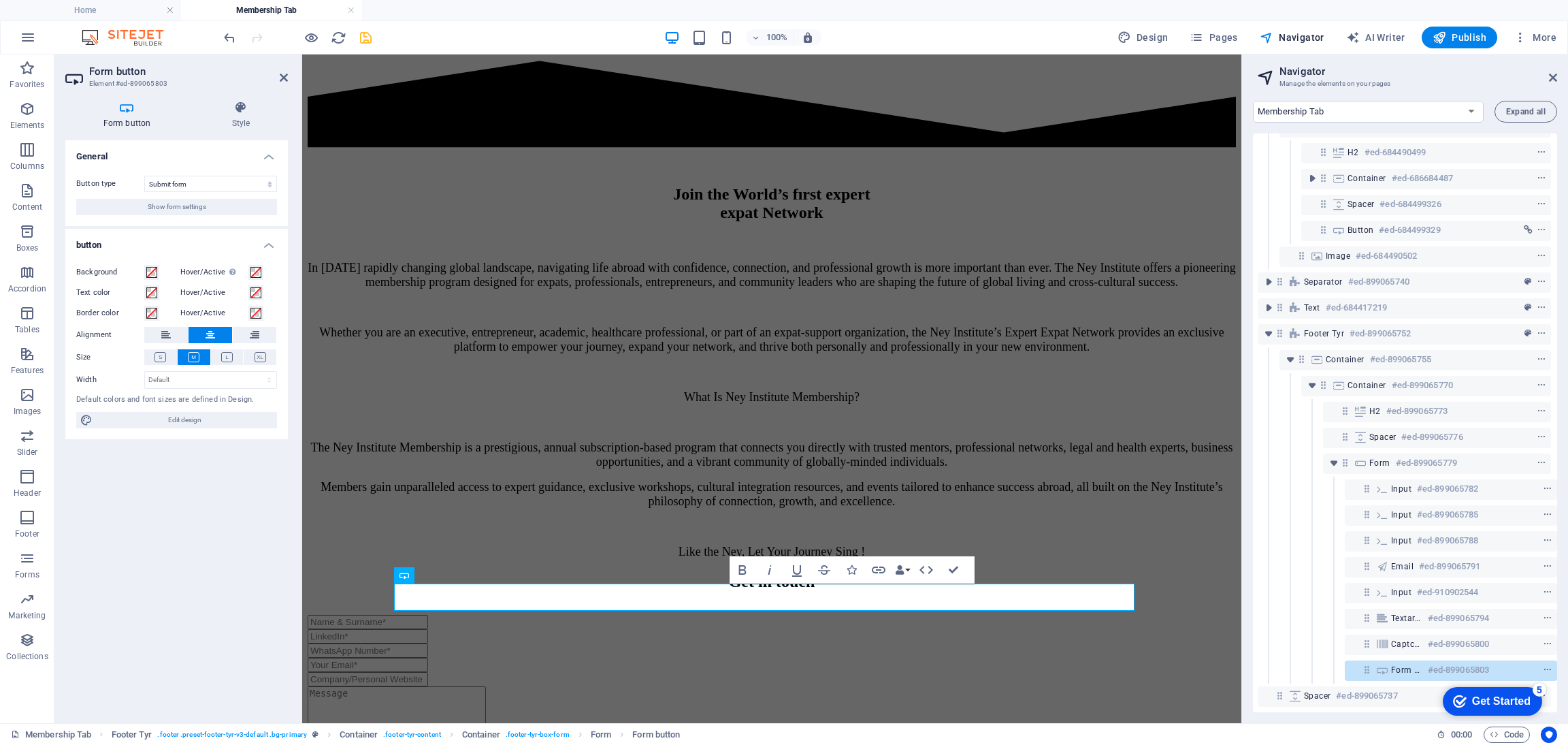
click at [188, 152] on h4 "General" at bounding box center [176, 153] width 222 height 24
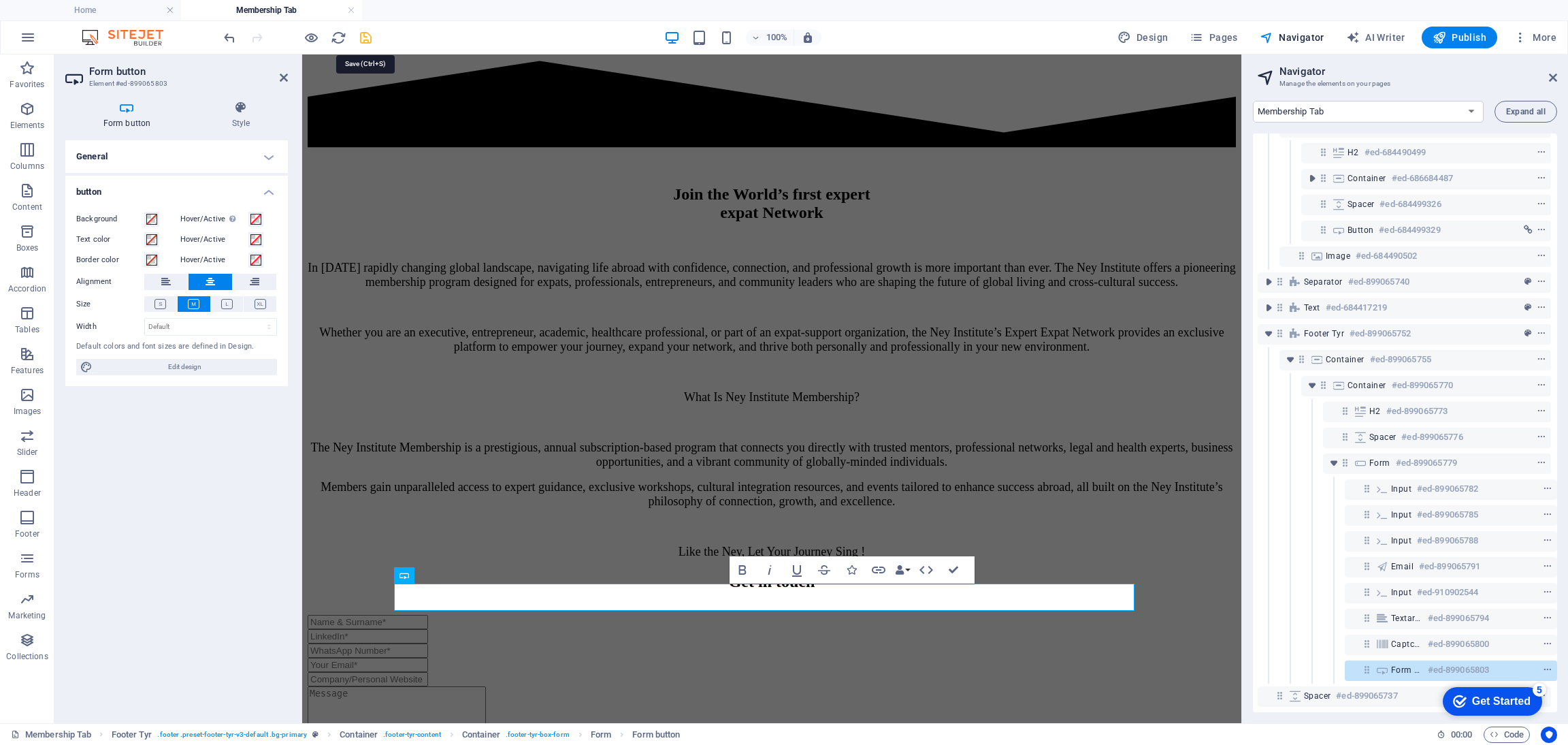
click at [361, 38] on icon "save" at bounding box center [366, 38] width 16 height 16
